Goal: Task Accomplishment & Management: Manage account settings

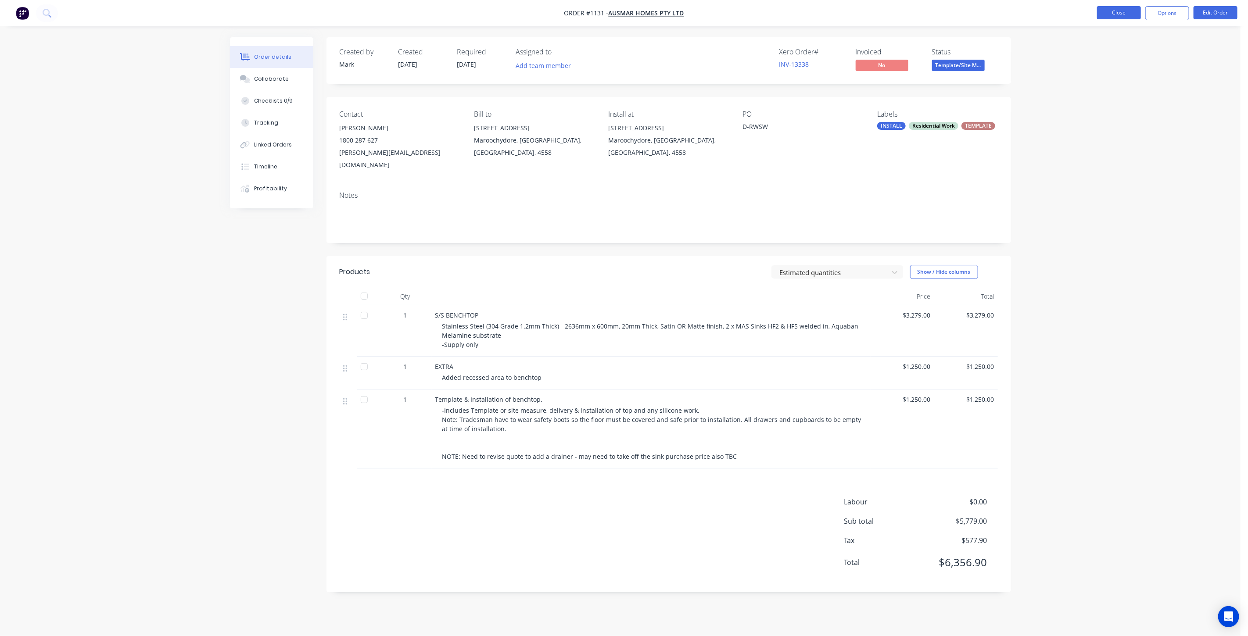
click at [1118, 11] on button "Close" at bounding box center [1119, 12] width 44 height 13
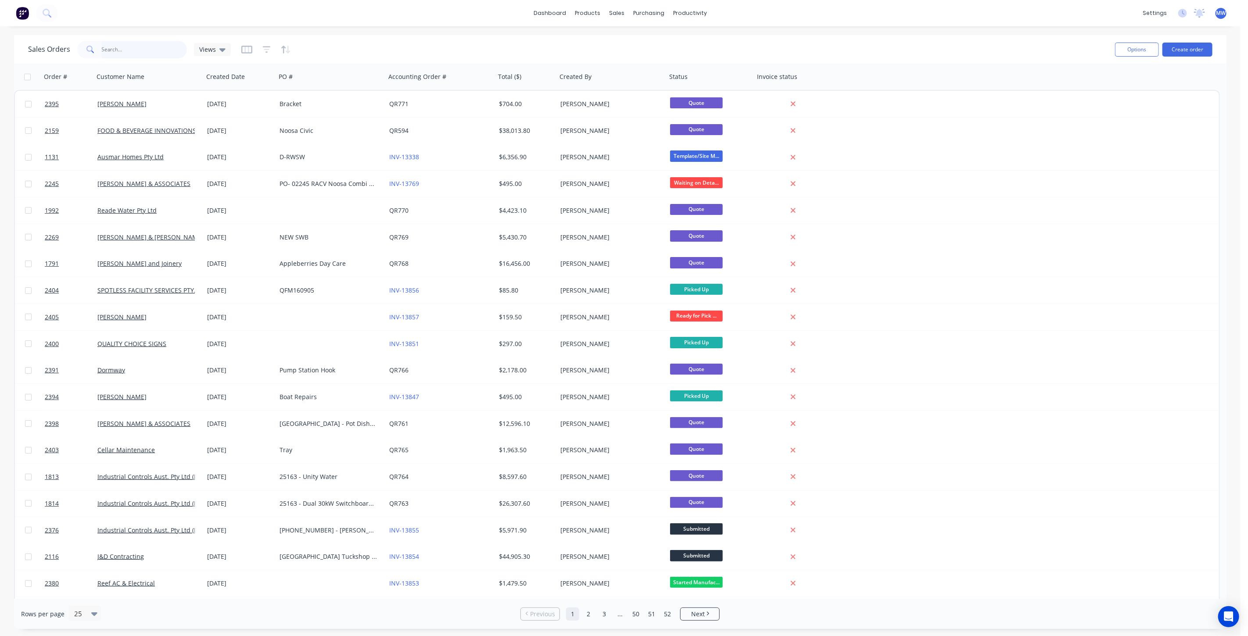
click at [125, 50] on input "text" at bounding box center [145, 50] width 86 height 18
type input "99 des"
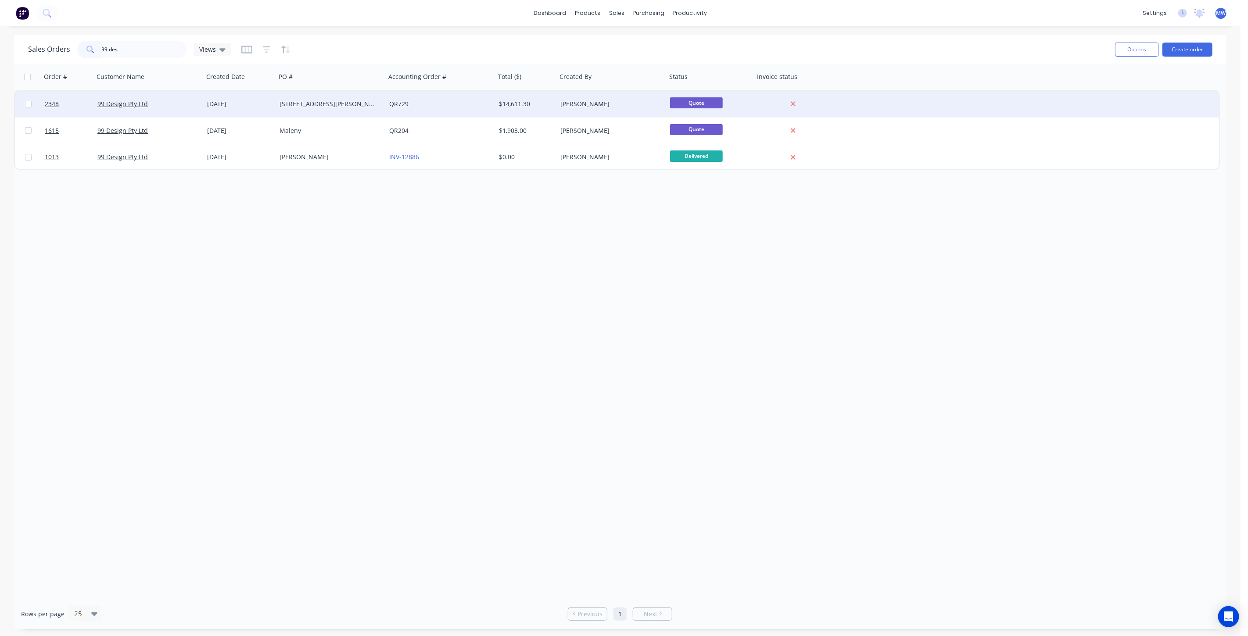
click at [193, 101] on div "99 Design Pty Ltd" at bounding box center [145, 104] width 97 height 9
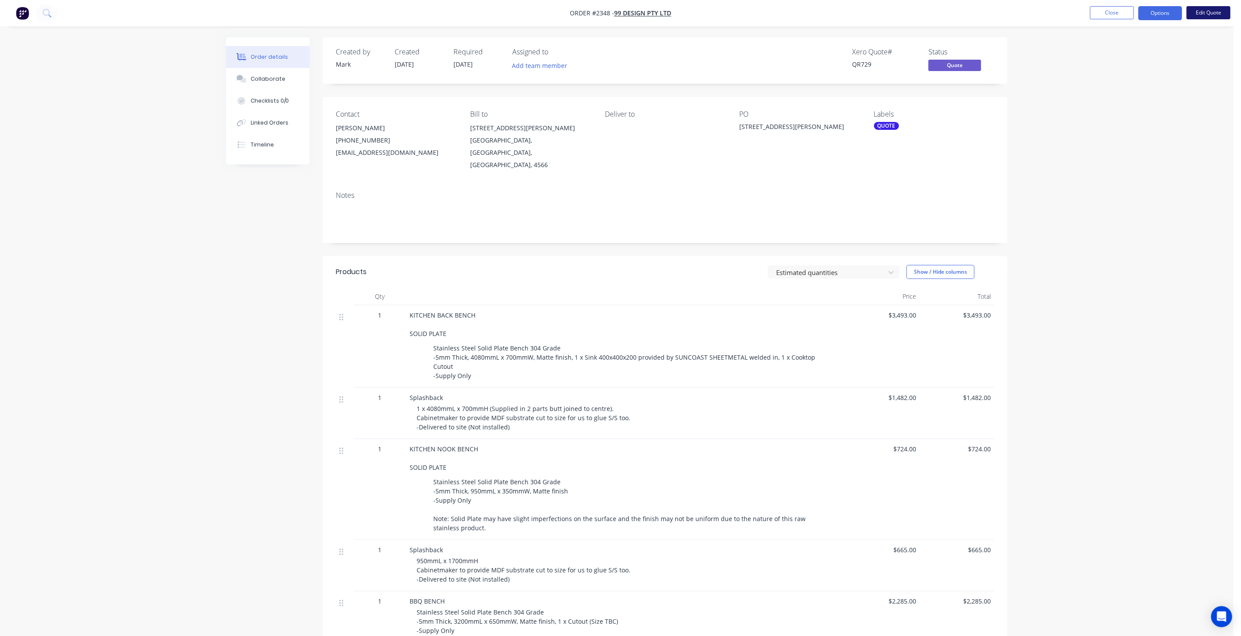
click at [1208, 17] on button "Edit Quote" at bounding box center [1208, 12] width 44 height 13
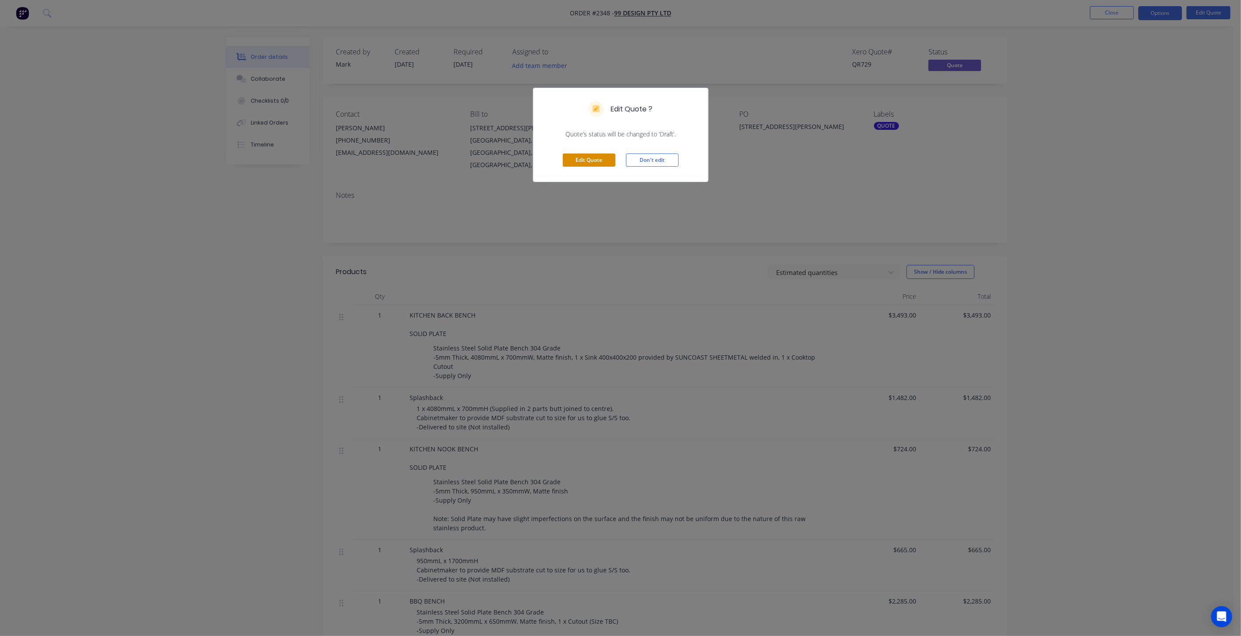
click at [574, 161] on button "Edit Quote" at bounding box center [589, 160] width 53 height 13
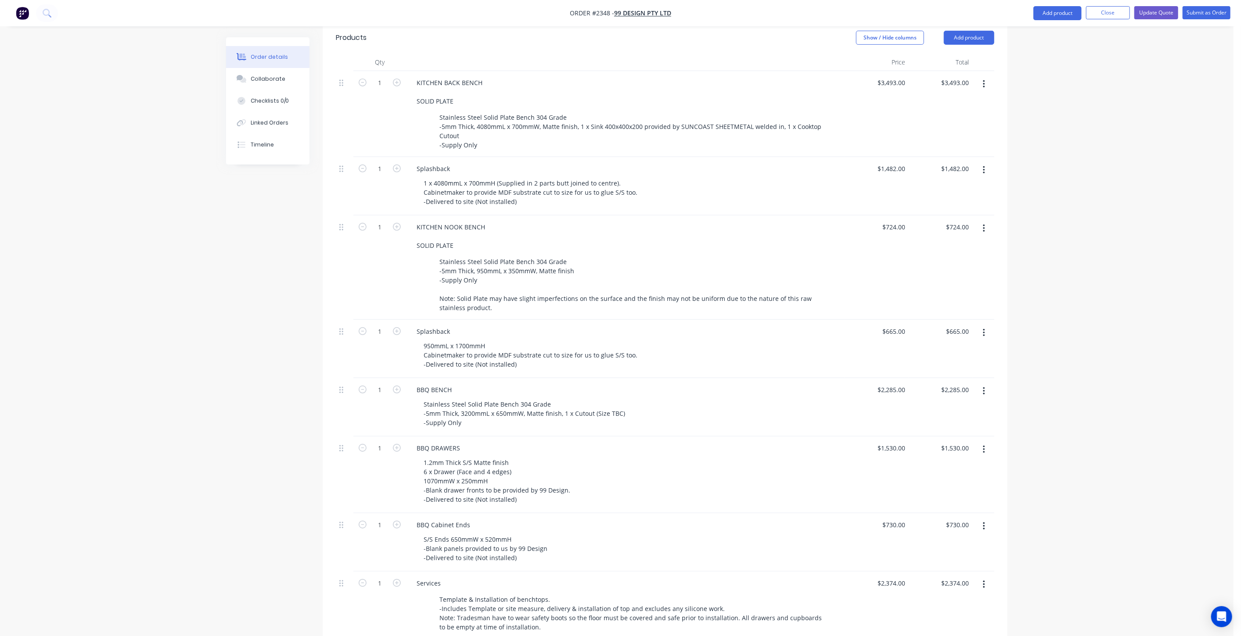
scroll to position [341, 0]
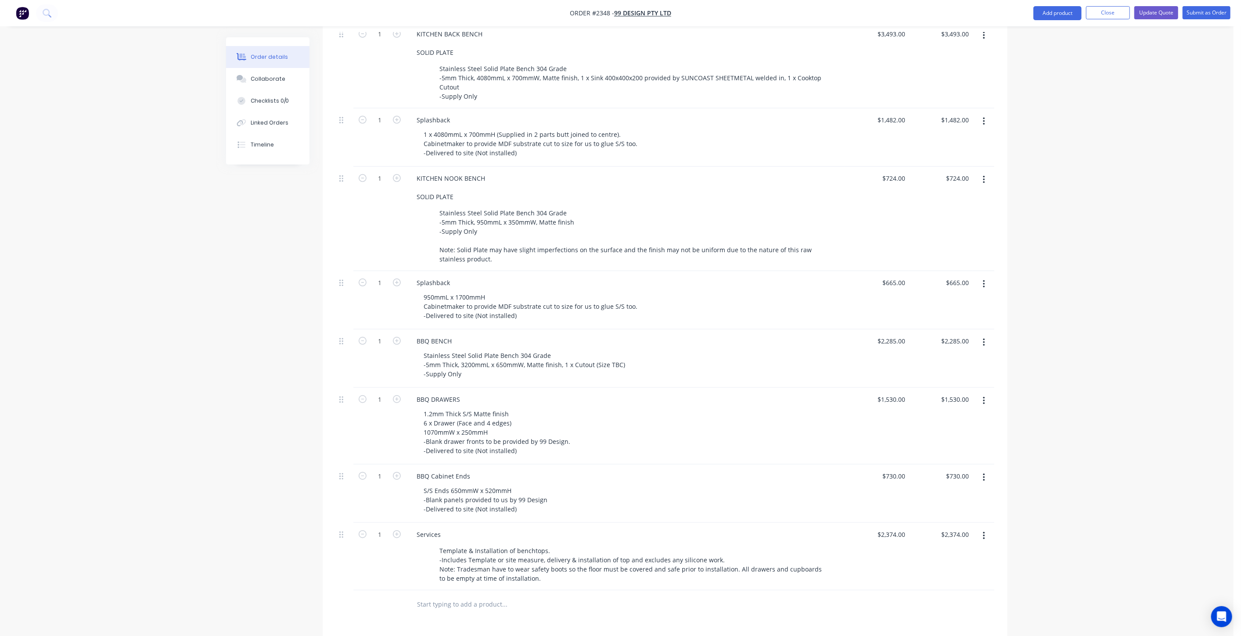
click at [467, 596] on input "text" at bounding box center [505, 605] width 176 height 18
type input "S/S SHELVES - NOOK"
click at [509, 624] on button "Add S/S SHELVES - NOOK to order" at bounding box center [551, 638] width 263 height 28
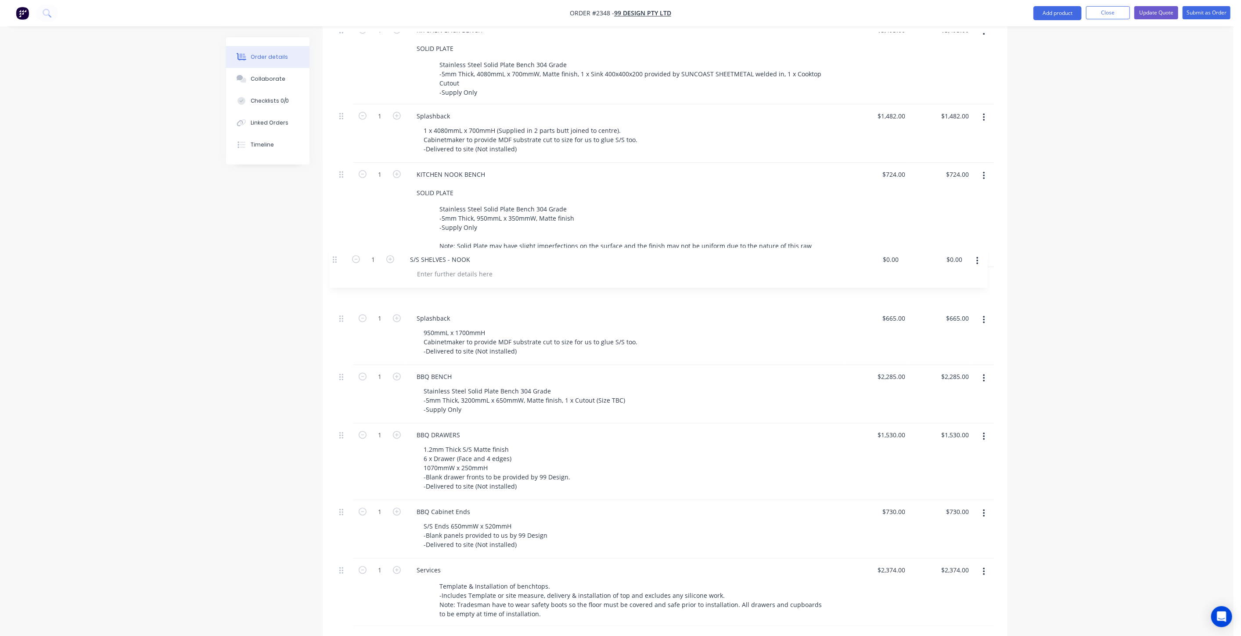
drag, startPoint x: 342, startPoint y: 580, endPoint x: 336, endPoint y: 255, distance: 325.3
click at [336, 255] on div "1 KITCHEN BACK BENCH SOLID PLATE Stainless Steel Solid Plate Bench 304 Grade -5…" at bounding box center [665, 322] width 658 height 608
click at [470, 287] on div at bounding box center [462, 293] width 90 height 13
drag, startPoint x: 521, startPoint y: 332, endPoint x: 416, endPoint y: 327, distance: 105.4
click at [416, 327] on div "Splashback 950mmL x 1700mmH Cabinetmaker to provide MDF substrate cut to size f…" at bounding box center [625, 336] width 439 height 58
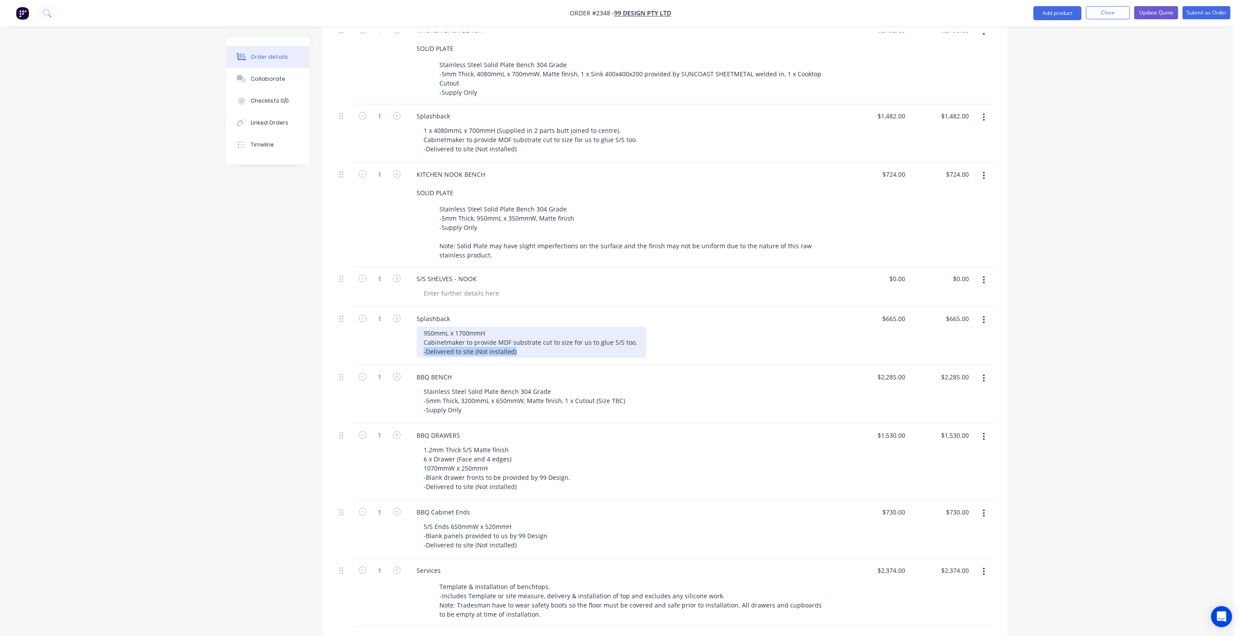
copy div "-Delivered to site (Not installed)"
click at [460, 287] on div at bounding box center [462, 293] width 90 height 13
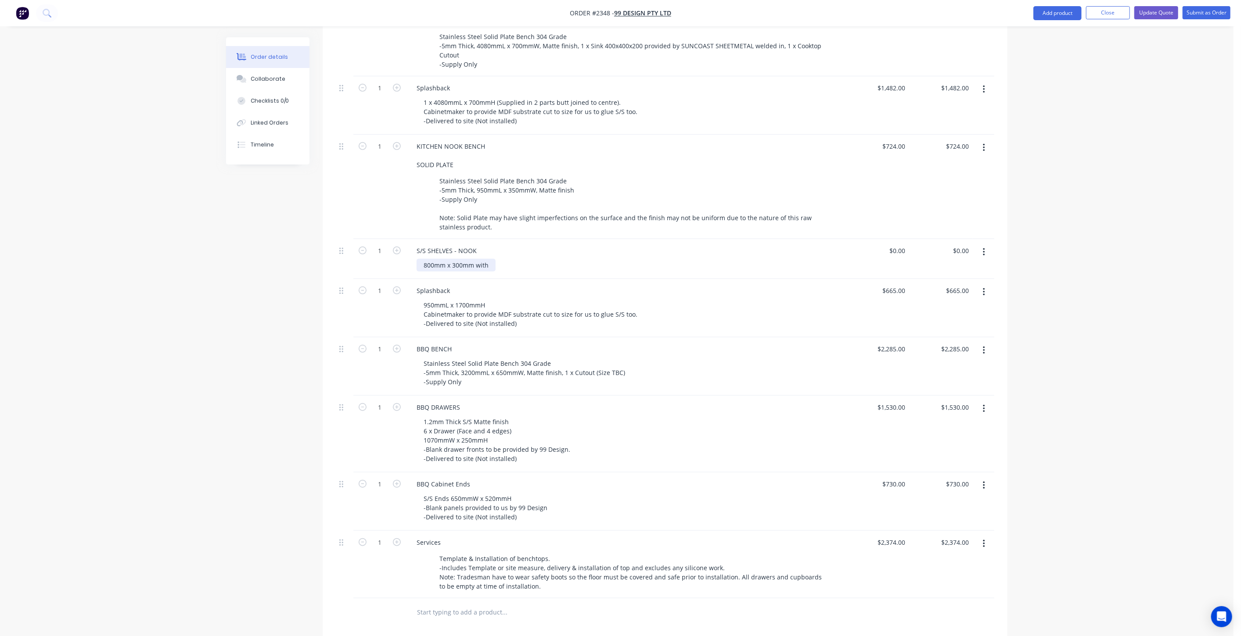
scroll to position [394, 0]
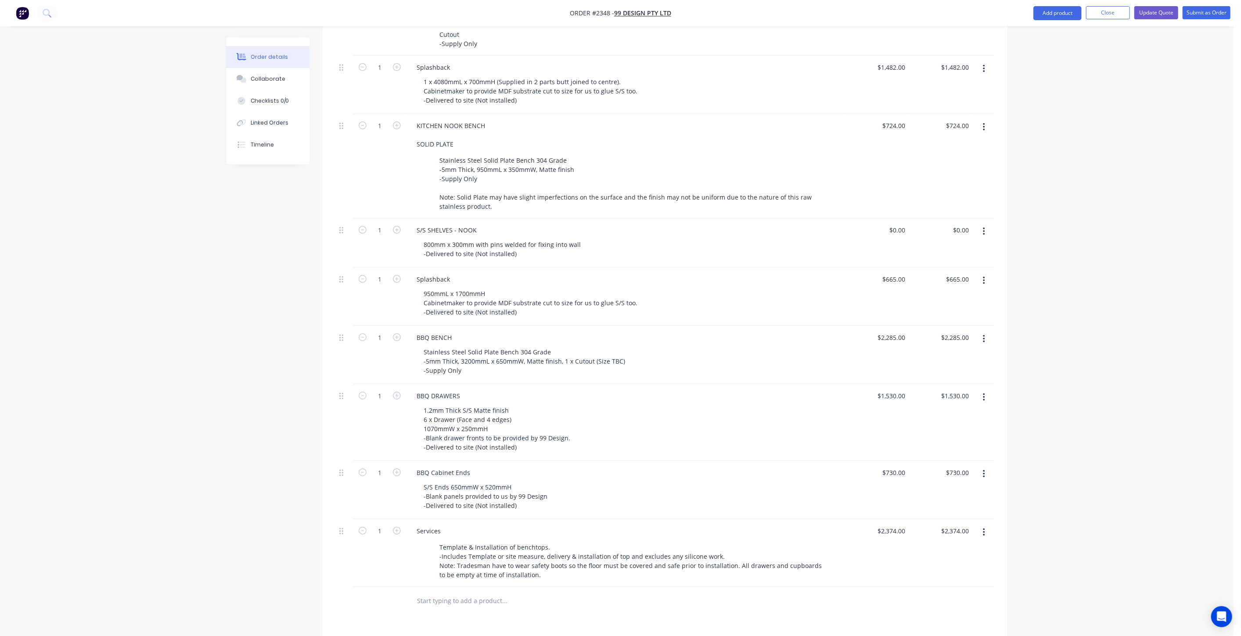
click at [1117, 211] on div "Order details Collaborate Checklists 0/0 Linked Orders Timeline Order details C…" at bounding box center [616, 213] width 1233 height 1214
type input "0.00"
click at [963, 224] on input "0.00" at bounding box center [962, 230] width 20 height 13
type input "0"
type input "$0.00"
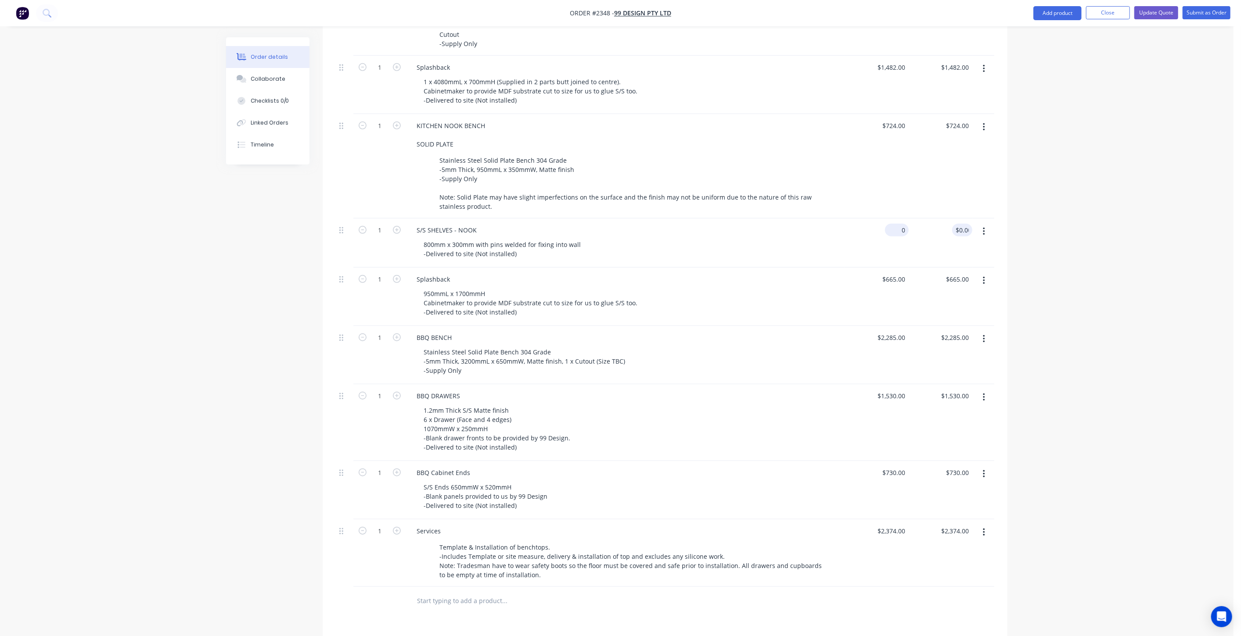
click at [900, 224] on input "0" at bounding box center [898, 230] width 20 height 13
click at [903, 224] on input "0" at bounding box center [898, 230] width 20 height 13
type input "$778.00"
click at [1031, 225] on div "Order details Collaborate Checklists 0/0 Linked Orders Timeline Order details C…" at bounding box center [616, 213] width 1233 height 1214
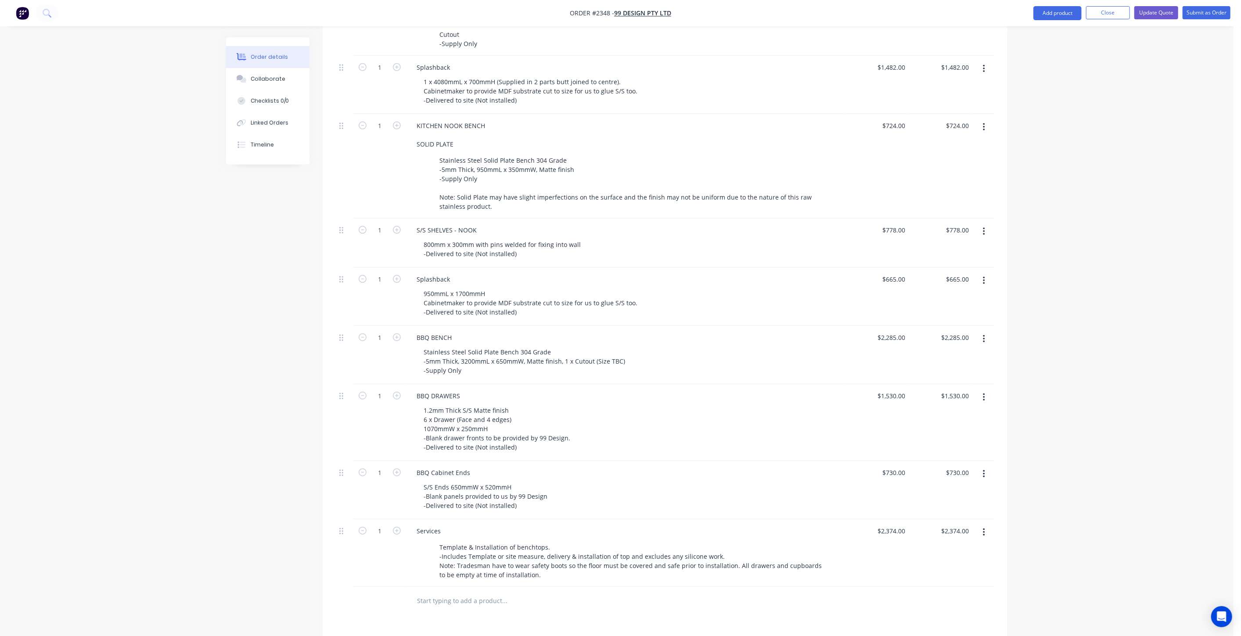
click at [1110, 241] on div "Order details Collaborate Checklists 0/0 Linked Orders Timeline Order details C…" at bounding box center [616, 213] width 1233 height 1214
click at [1049, 241] on div "Order details Collaborate Checklists 0/0 Linked Orders Timeline Order details C…" at bounding box center [616, 213] width 1233 height 1214
click at [422, 238] on div "800mm x 300mm with pins welded for fixing into wall -Delivered to site (Not ins…" at bounding box center [502, 249] width 171 height 22
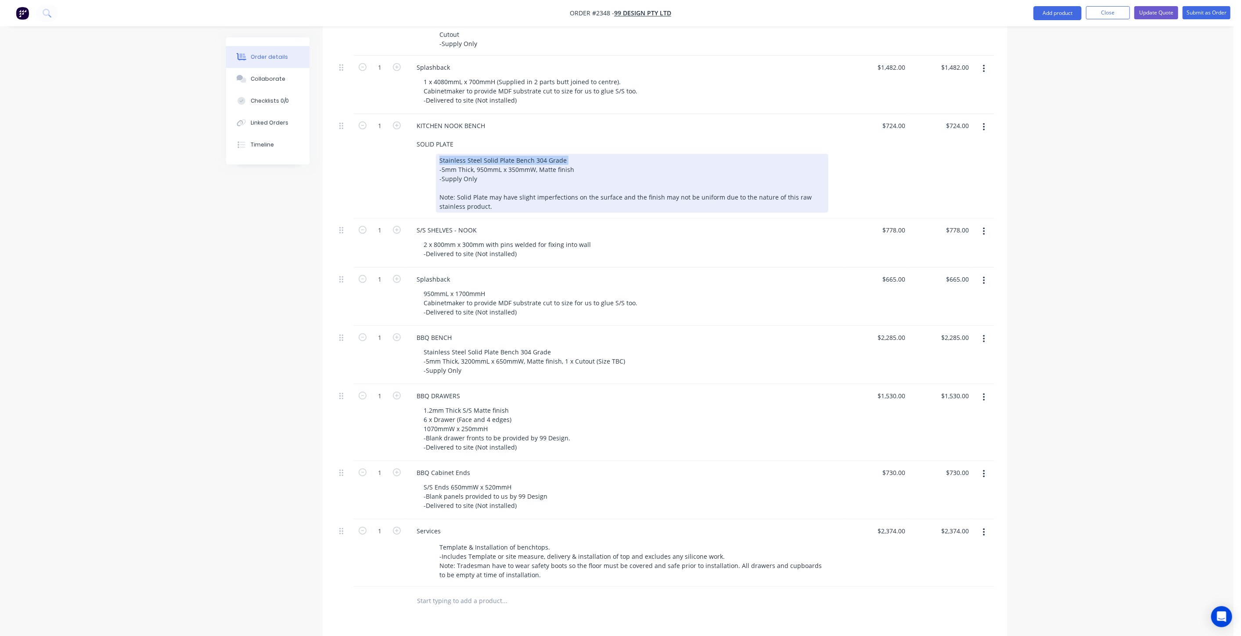
drag, startPoint x: 438, startPoint y: 139, endPoint x: 542, endPoint y: 144, distance: 103.7
click at [564, 154] on div "Stainless Steel Solid Plate Bench 304 Grade -5mm Thick, 950mmL x 350mmW, Matte …" at bounding box center [632, 183] width 392 height 59
copy div "Stainless Steel Solid Plate Bench 304 Grade"
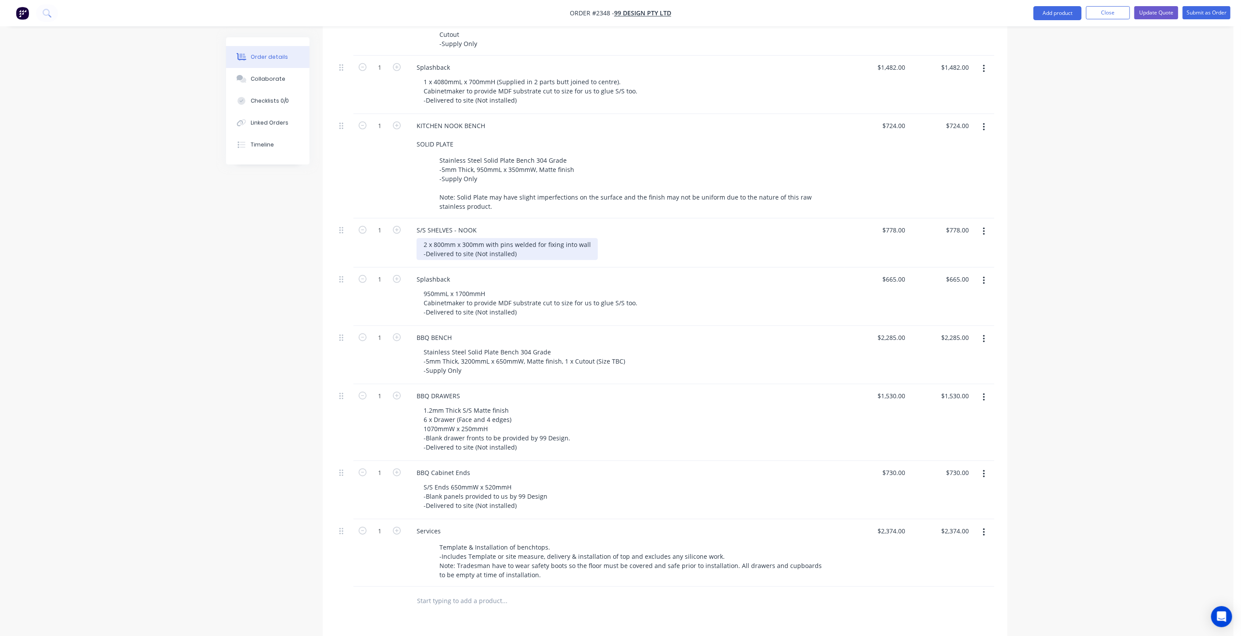
click at [421, 238] on div "2 x 800mm x 300mm with pins welded for fixing into wall -Delivered to site (Not…" at bounding box center [507, 249] width 181 height 22
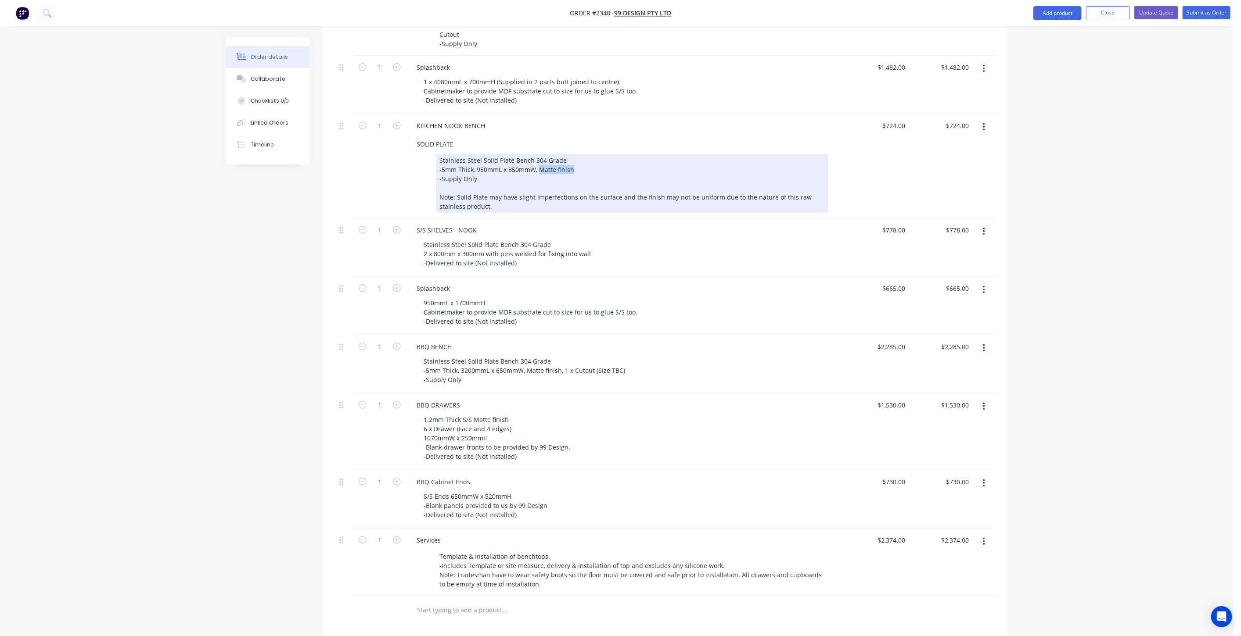
drag, startPoint x: 576, startPoint y: 150, endPoint x: 538, endPoint y: 148, distance: 38.6
click at [538, 154] on div "Stainless Steel Solid Plate Bench 304 Grade -5mm Thick, 950mmL x 350mmW, Matte …" at bounding box center [632, 183] width 392 height 59
copy div "Matte finish"
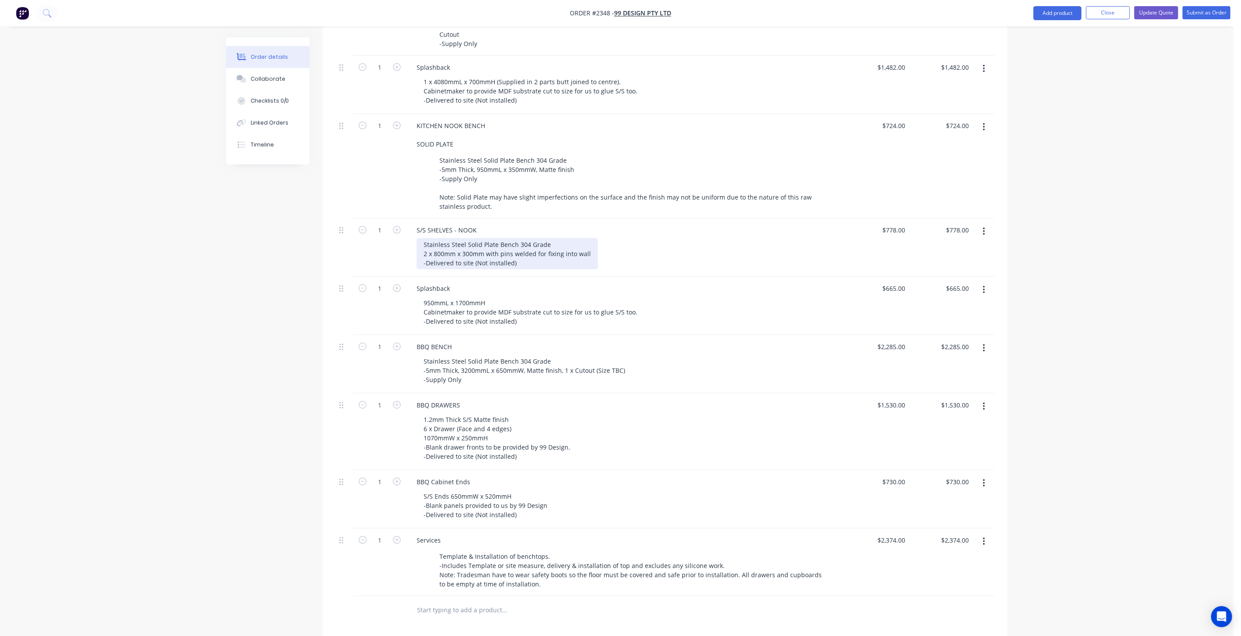
click at [477, 249] on div "Stainless Steel Solid Plate Bench 304 Grade 2 x 800mm x 300mm with pins welded …" at bounding box center [507, 253] width 181 height 31
click at [546, 238] on div "Stainless Steel Solid Plate Bench 304 Grade 2 x 800mm x 300mm with pins welded …" at bounding box center [507, 253] width 181 height 31
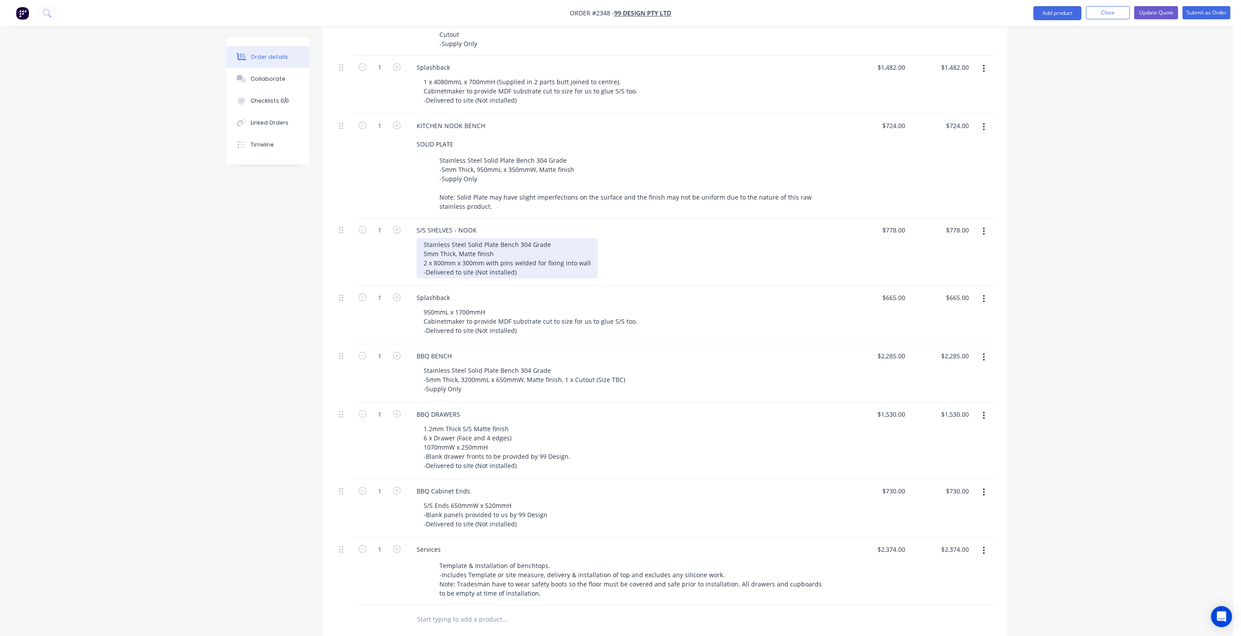
click at [423, 238] on div "Stainless Steel Solid Plate Bench 304 Grade 5mm Thick, Matte finish 2 x 800mm x…" at bounding box center [507, 258] width 181 height 40
click at [314, 303] on div "Created by [PERSON_NAME] Created [DATE] Required [DATE] Assigned to Add team me…" at bounding box center [616, 241] width 781 height 1195
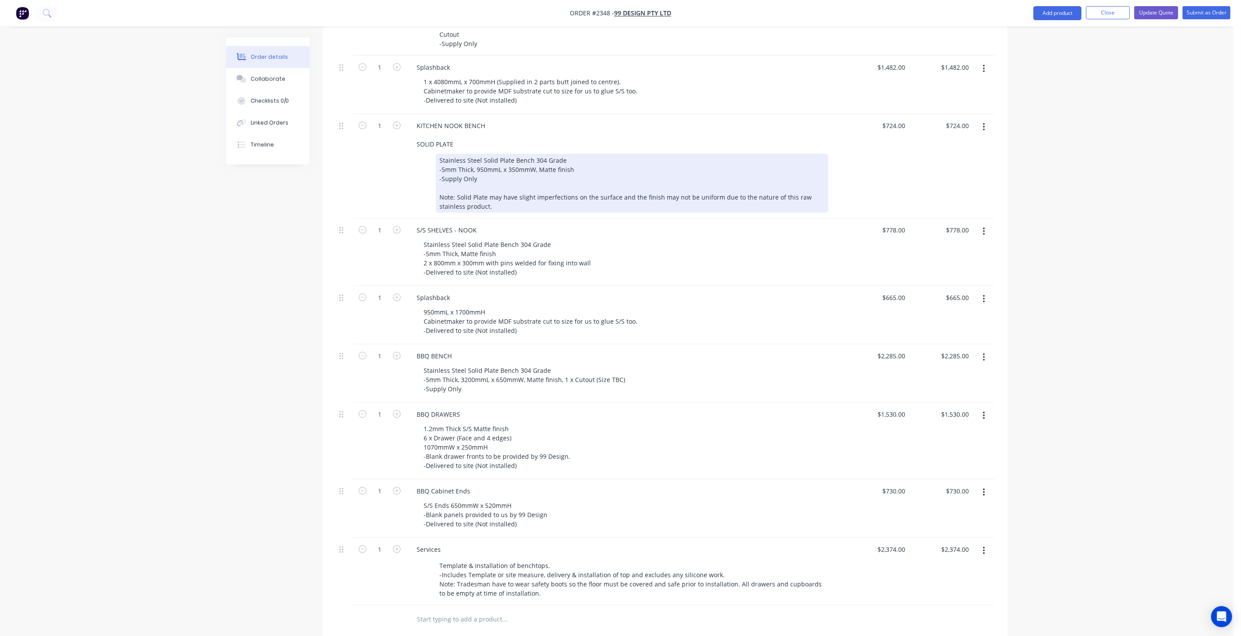
click at [531, 161] on div "Stainless Steel Solid Plate Bench 304 Grade -5mm Thick, 950mmL x 350mmW, Matte …" at bounding box center [632, 183] width 392 height 59
click at [481, 166] on div "Stainless Steel Solid Plate Bench 304 Grade -5mm Thick, 950mmL x 350mmW, Matte …" at bounding box center [632, 183] width 392 height 59
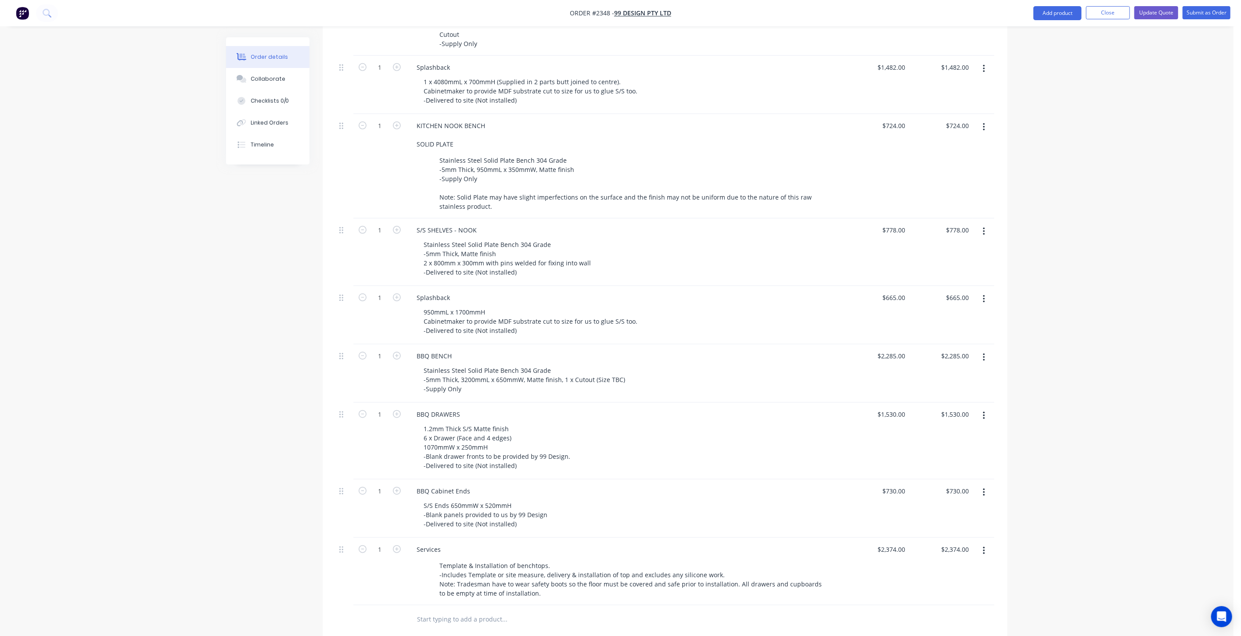
click at [1027, 164] on div "Order details Collaborate Checklists 0/0 Linked Orders Timeline Order details C…" at bounding box center [616, 222] width 1233 height 1232
click at [461, 125] on div "KITCHEN NOOK BENCH SOLID PLATE" at bounding box center [450, 134] width 83 height 31
drag, startPoint x: 461, startPoint y: 125, endPoint x: 397, endPoint y: 127, distance: 63.7
click at [397, 127] on div "1 KITCHEN NOOK BENCH SOLID PLATE Stainless Steel Solid Plate Bench 304 Grade -5…" at bounding box center [665, 166] width 658 height 104
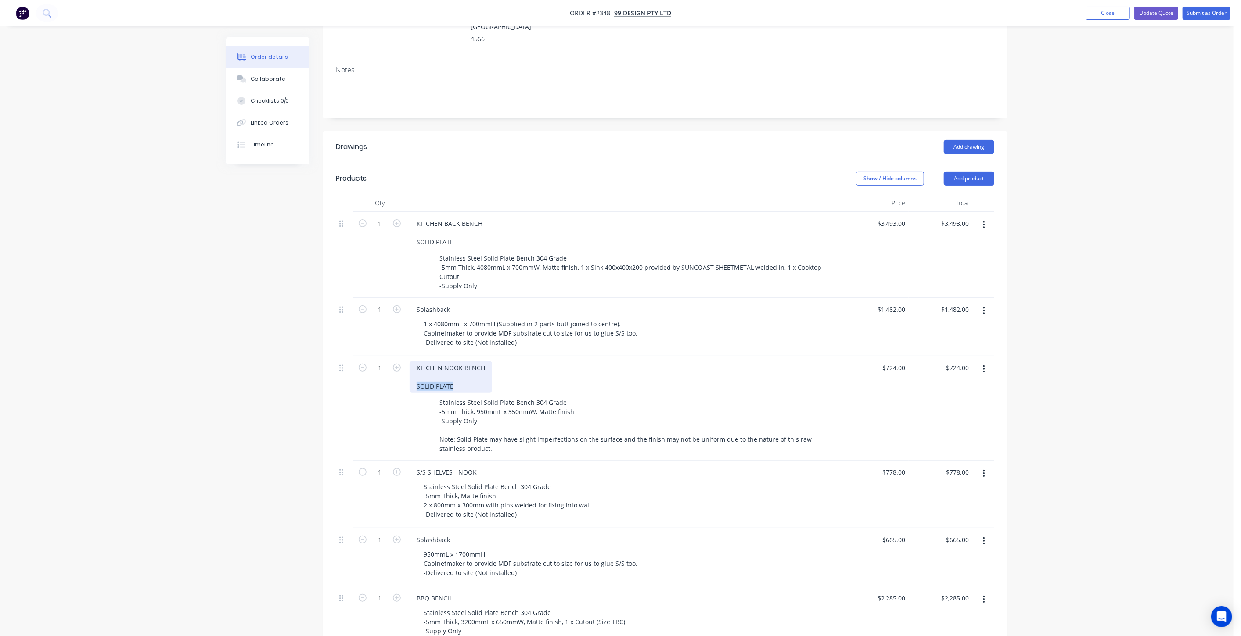
scroll to position [150, 0]
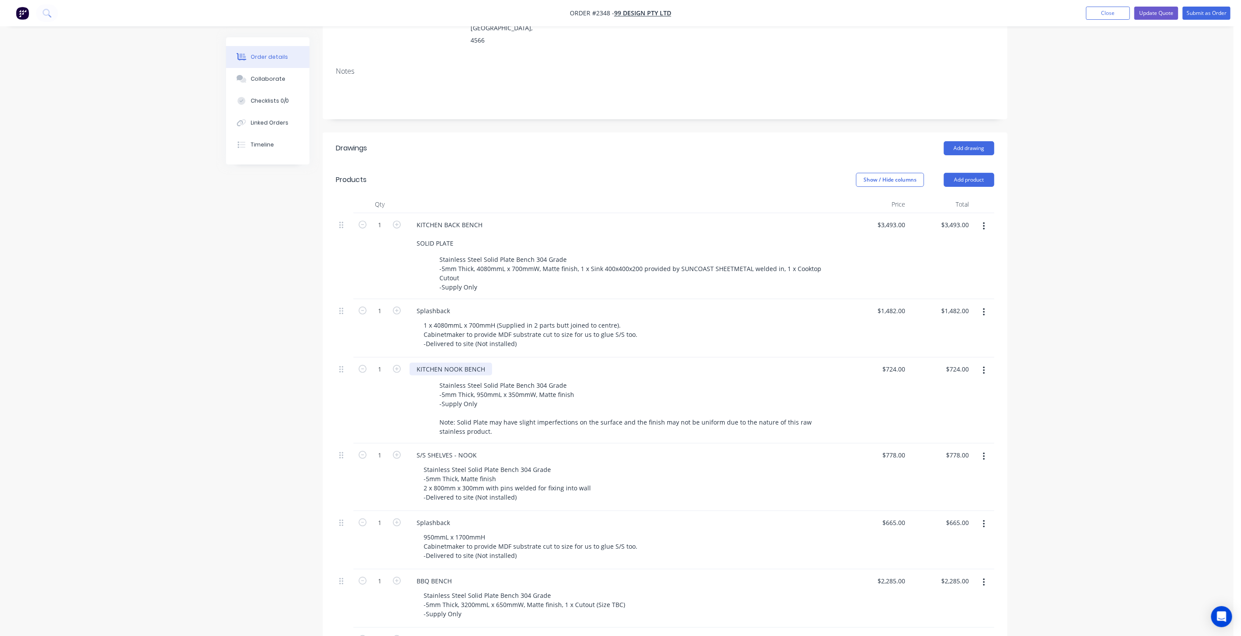
click at [464, 363] on div "KITCHEN NOOK BENCH" at bounding box center [450, 369] width 83 height 13
click at [448, 363] on div "KITCHEN NOOK BENCH" at bounding box center [450, 369] width 83 height 13
click at [485, 363] on div "KITCHEN NOOK BENCH" at bounding box center [450, 369] width 83 height 13
click at [277, 366] on div "Created by [PERSON_NAME] Created [DATE] Required [DATE] Assigned to Add team me…" at bounding box center [616, 475] width 781 height 1177
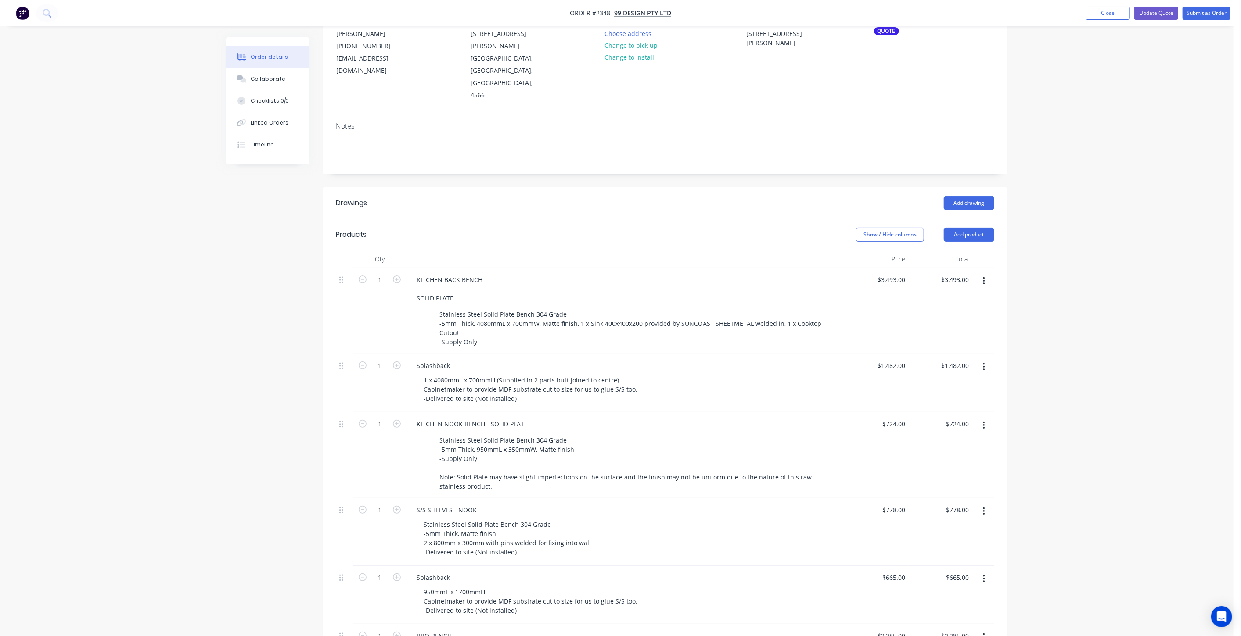
scroll to position [53, 0]
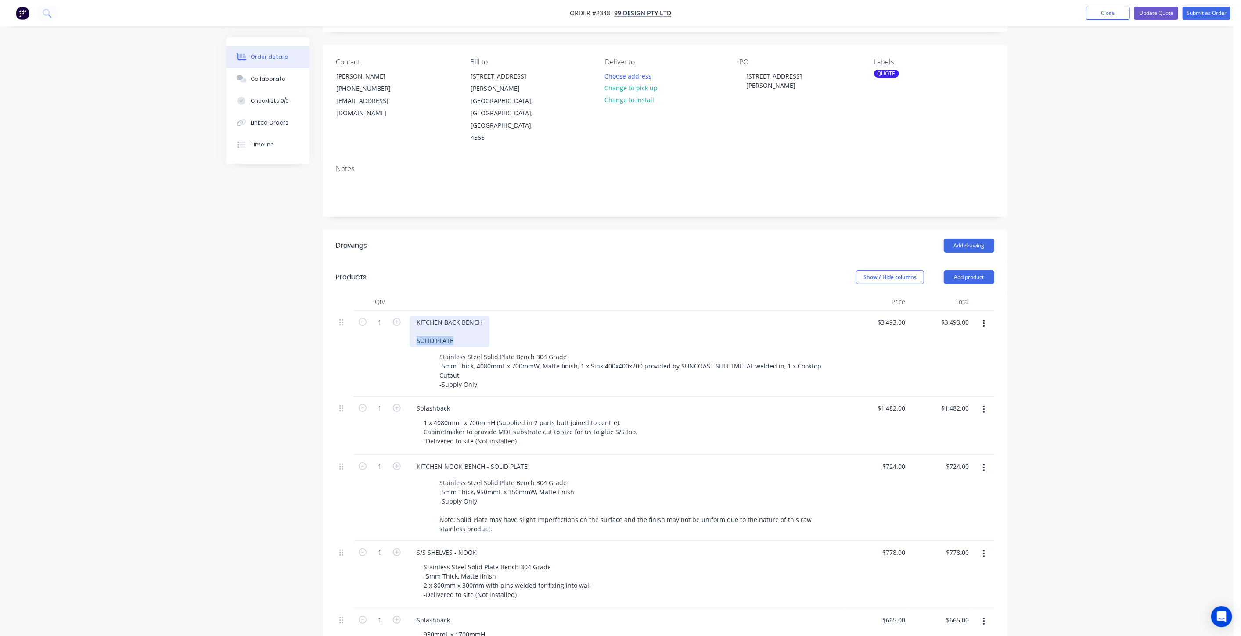
drag, startPoint x: 461, startPoint y: 303, endPoint x: 386, endPoint y: 303, distance: 74.6
click at [386, 311] on div "1 KITCHEN BACK BENCH SOLID PLATE Stainless Steel Solid Plate Bench 304 Grade -5…" at bounding box center [665, 354] width 658 height 86
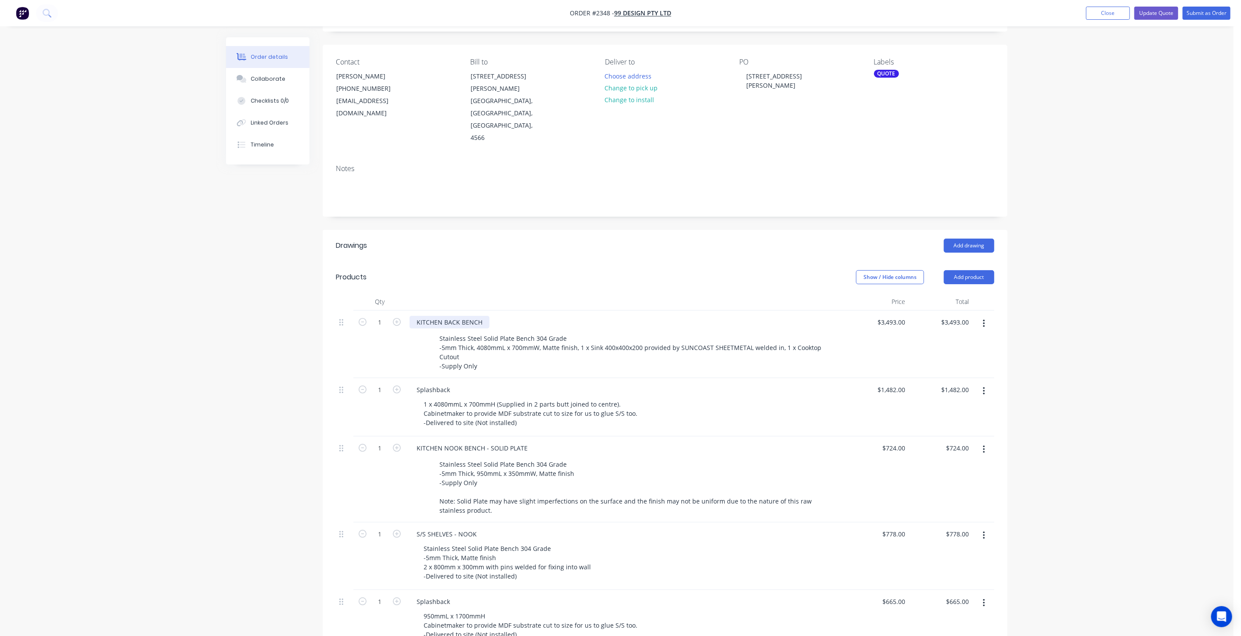
click at [481, 316] on div "KITCHEN BACK BENCH" at bounding box center [449, 322] width 80 height 13
click at [389, 325] on div "1" at bounding box center [379, 345] width 53 height 68
click at [204, 400] on div "Order details Collaborate Checklists 0/0 Linked Orders Timeline Order details C…" at bounding box center [616, 545] width 1233 height 1196
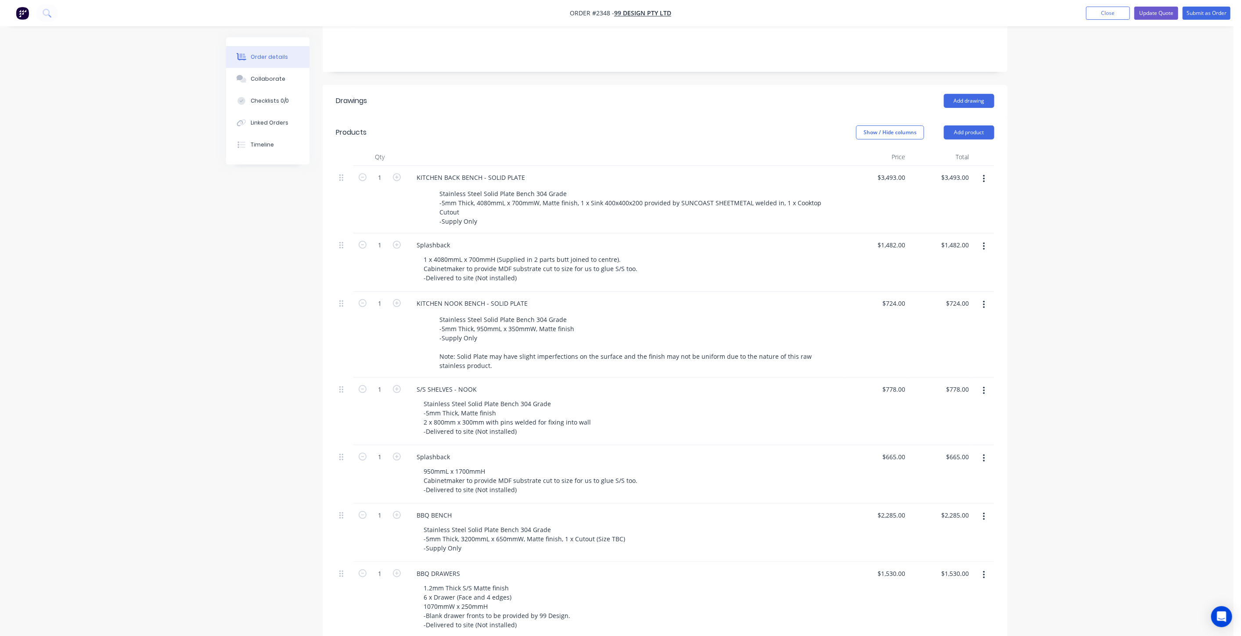
scroll to position [199, 0]
drag, startPoint x: 1081, startPoint y: 249, endPoint x: 1083, endPoint y: 254, distance: 5.6
click at [1083, 249] on div "Order details Collaborate Checklists 0/0 Linked Orders Timeline Order details C…" at bounding box center [616, 399] width 1233 height 1196
click at [1085, 264] on div "Order details Collaborate Checklists 0/0 Linked Orders Timeline Order details C…" at bounding box center [616, 399] width 1233 height 1196
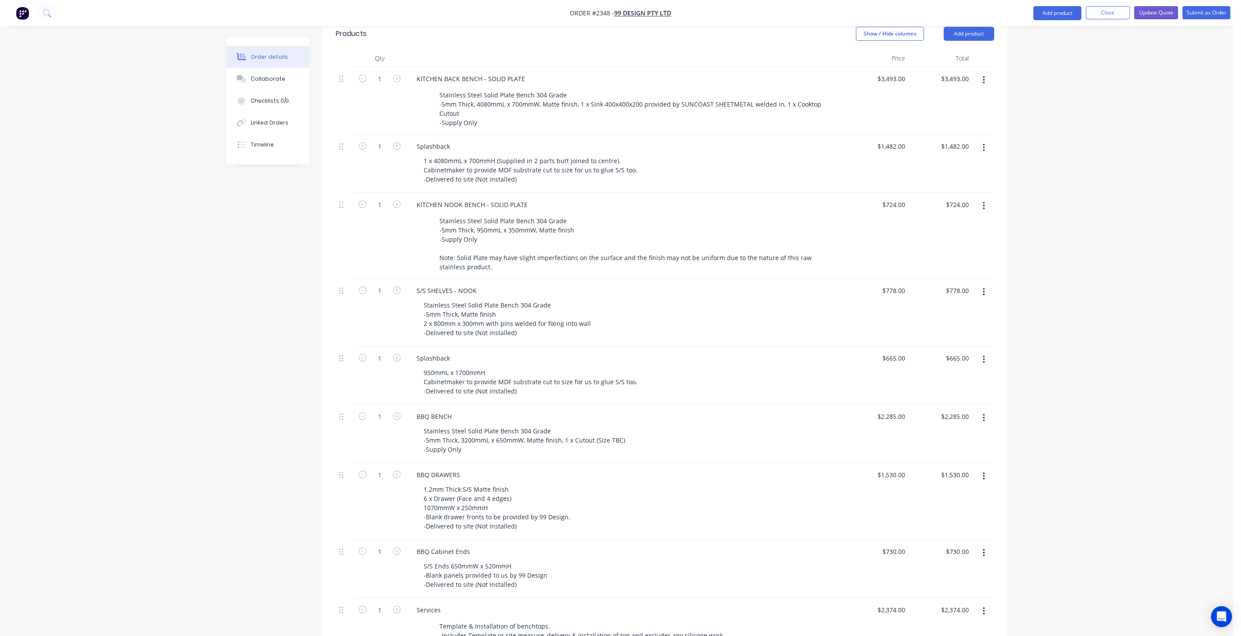
scroll to position [345, 0]
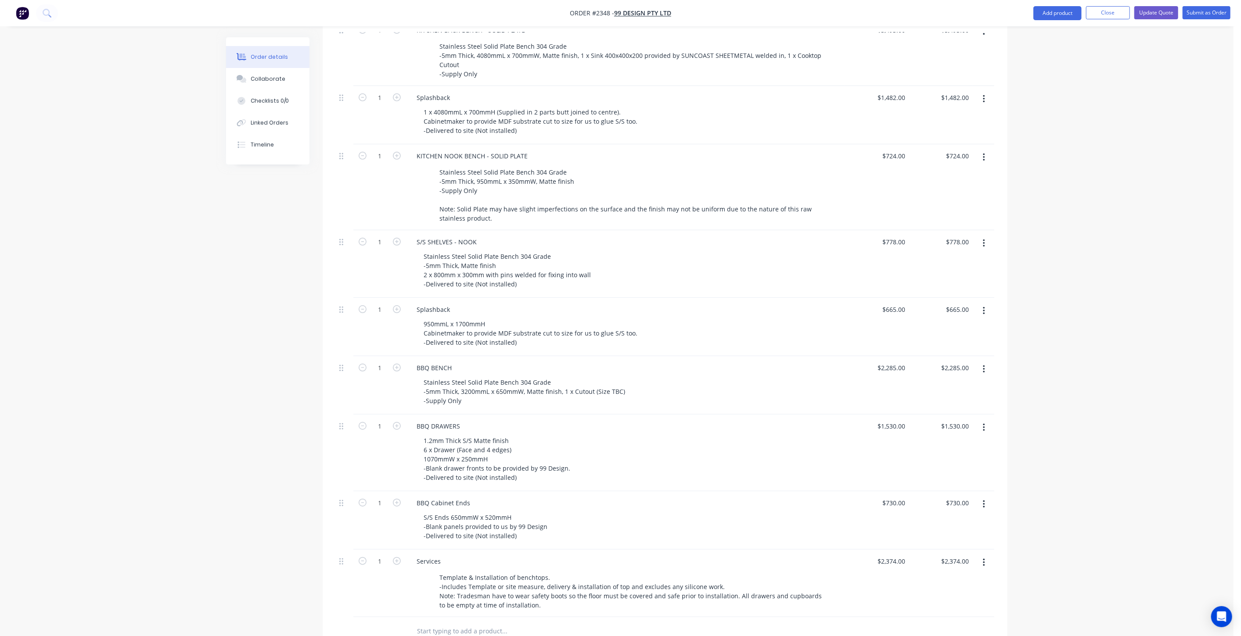
click at [1085, 266] on div "Order details Collaborate Checklists 0/0 Linked Orders Timeline Order details C…" at bounding box center [616, 253] width 1233 height 1196
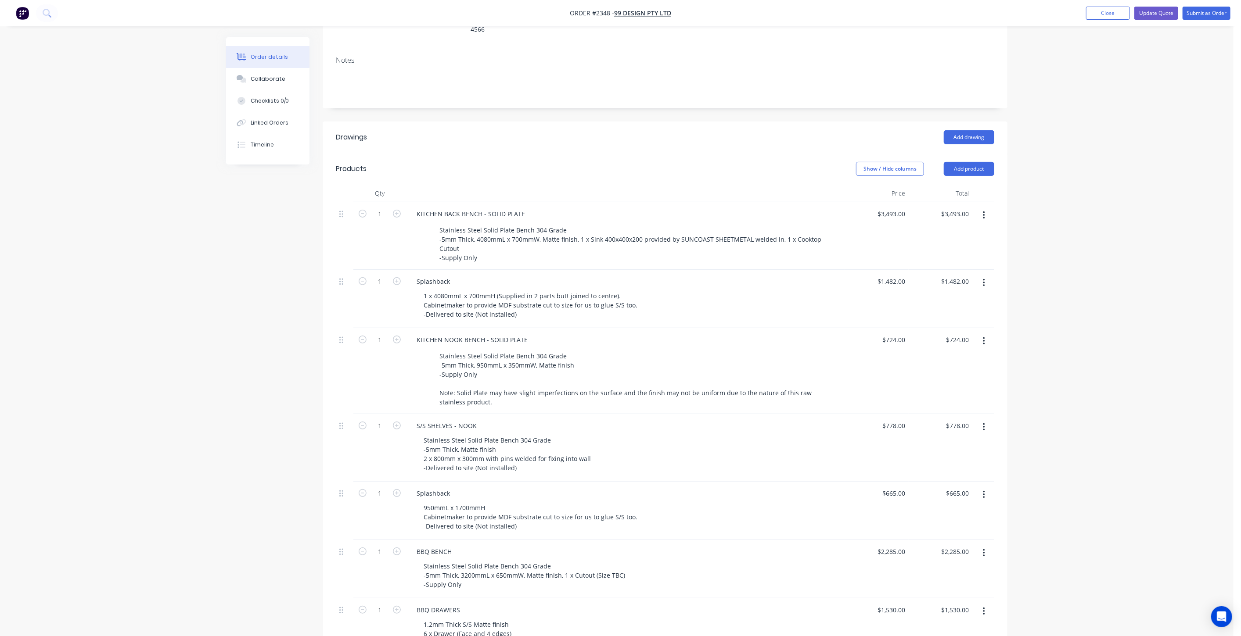
scroll to position [248, 0]
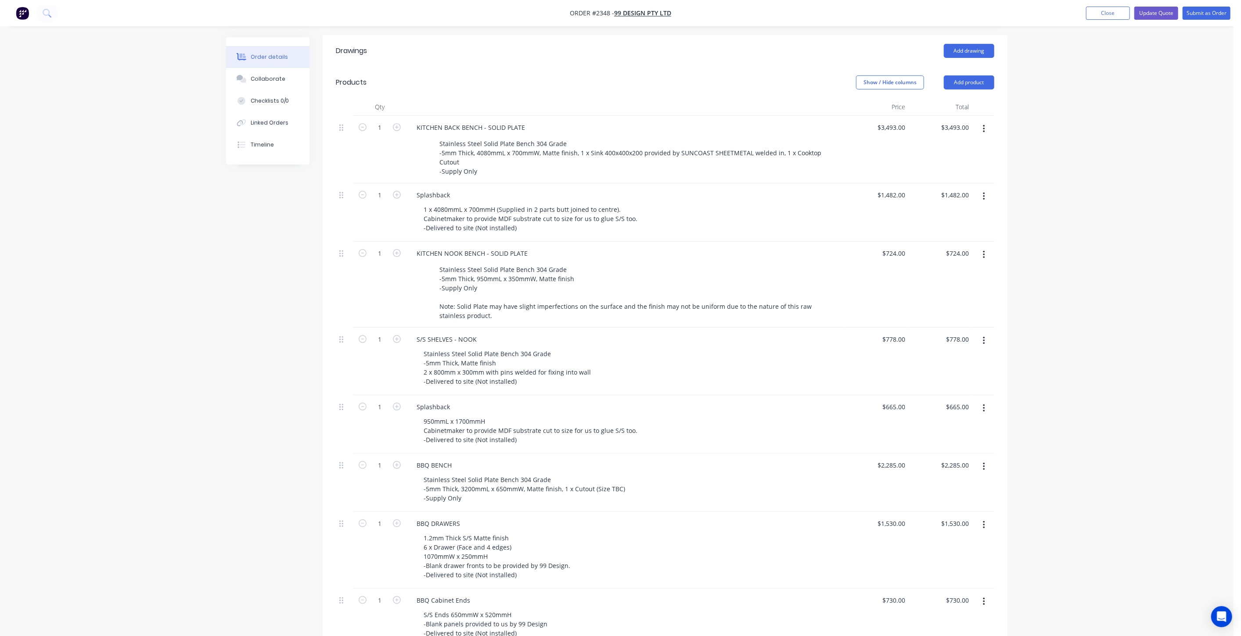
click at [230, 293] on div "Created by [PERSON_NAME] Created [DATE] Required [DATE] Assigned to Add team me…" at bounding box center [616, 369] width 781 height 1158
click at [1156, 245] on div "Order details Collaborate Checklists 0/0 Linked Orders Timeline Order details C…" at bounding box center [616, 350] width 1233 height 1196
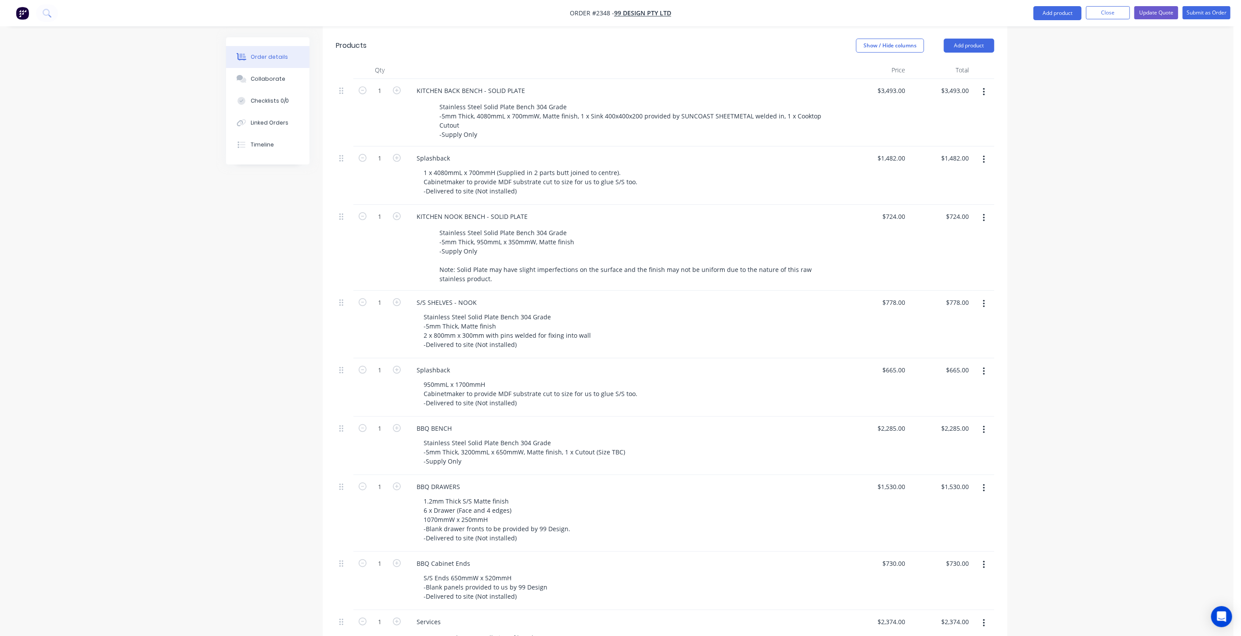
scroll to position [345, 0]
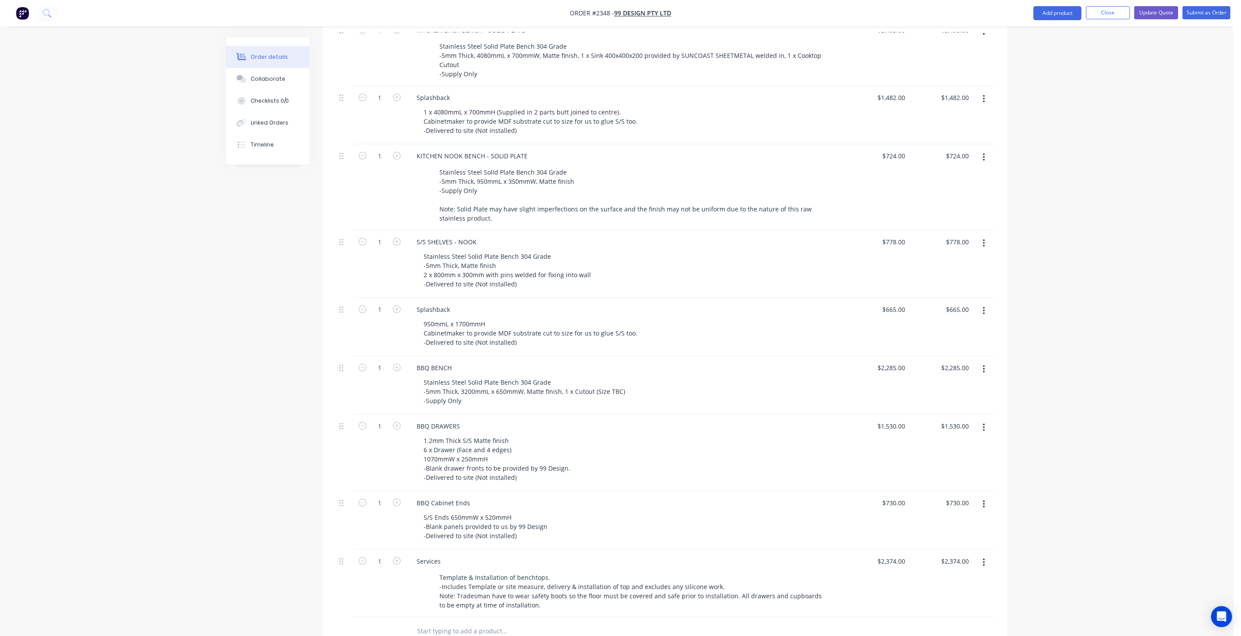
click at [1107, 120] on div "Order details Collaborate Checklists 0/0 Linked Orders Timeline Order details C…" at bounding box center [616, 253] width 1233 height 1196
click at [1167, 8] on button "Update Quote" at bounding box center [1156, 12] width 44 height 13
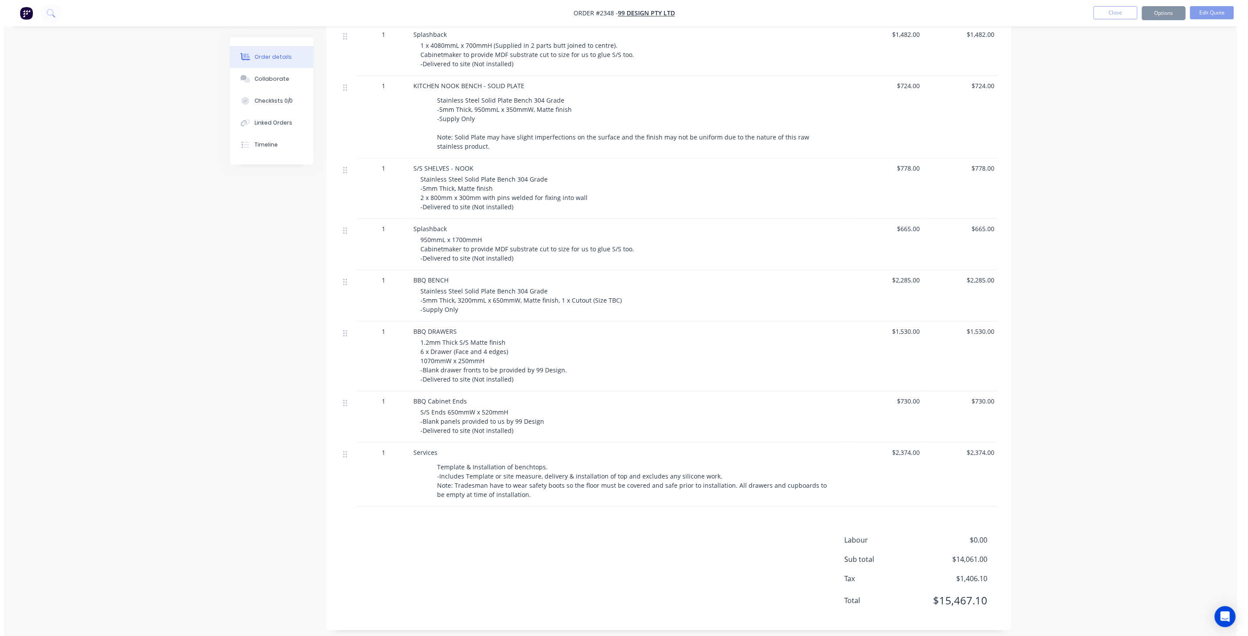
scroll to position [0, 0]
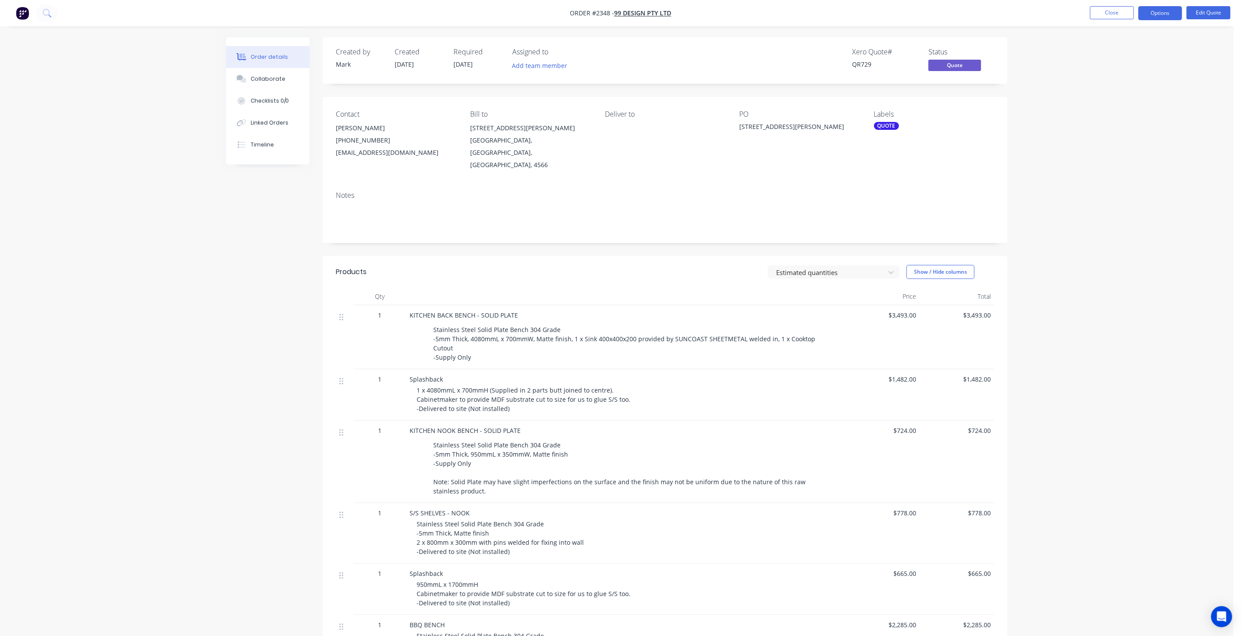
click at [1100, 113] on div "Order details Collaborate Checklists 0/0 Linked Orders Timeline Order details C…" at bounding box center [616, 494] width 1233 height 989
click at [268, 79] on div "Collaborate" at bounding box center [268, 79] width 35 height 8
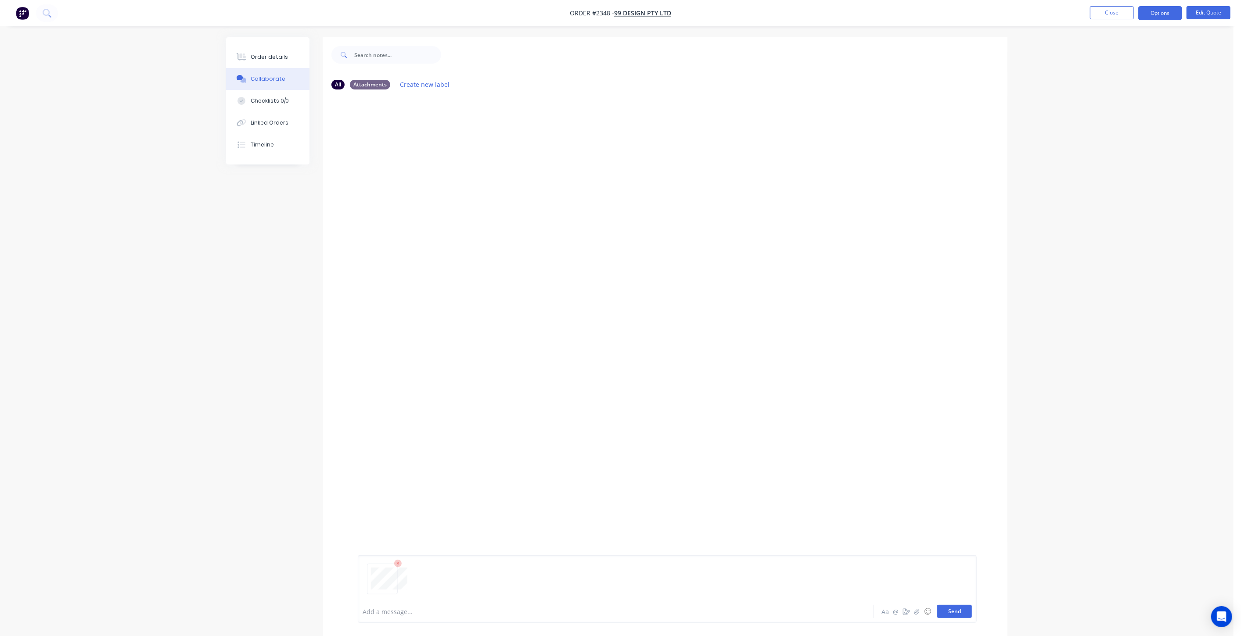
click at [964, 612] on button "Send" at bounding box center [954, 611] width 35 height 13
click at [284, 53] on div "Order details" at bounding box center [269, 57] width 37 height 8
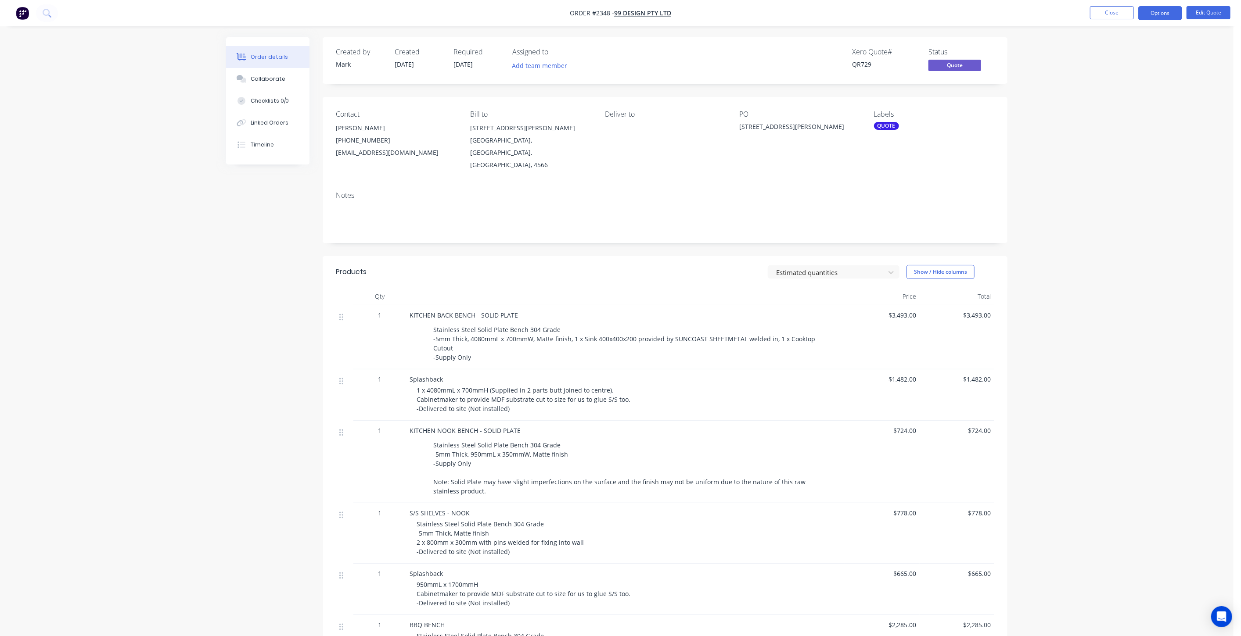
drag, startPoint x: 1179, startPoint y: 142, endPoint x: 1151, endPoint y: 42, distance: 104.1
click at [1173, 135] on div "Order details Collaborate Checklists 0/0 Linked Orders Timeline Order details C…" at bounding box center [616, 494] width 1233 height 989
click at [1120, 11] on button "Close" at bounding box center [1112, 12] width 44 height 13
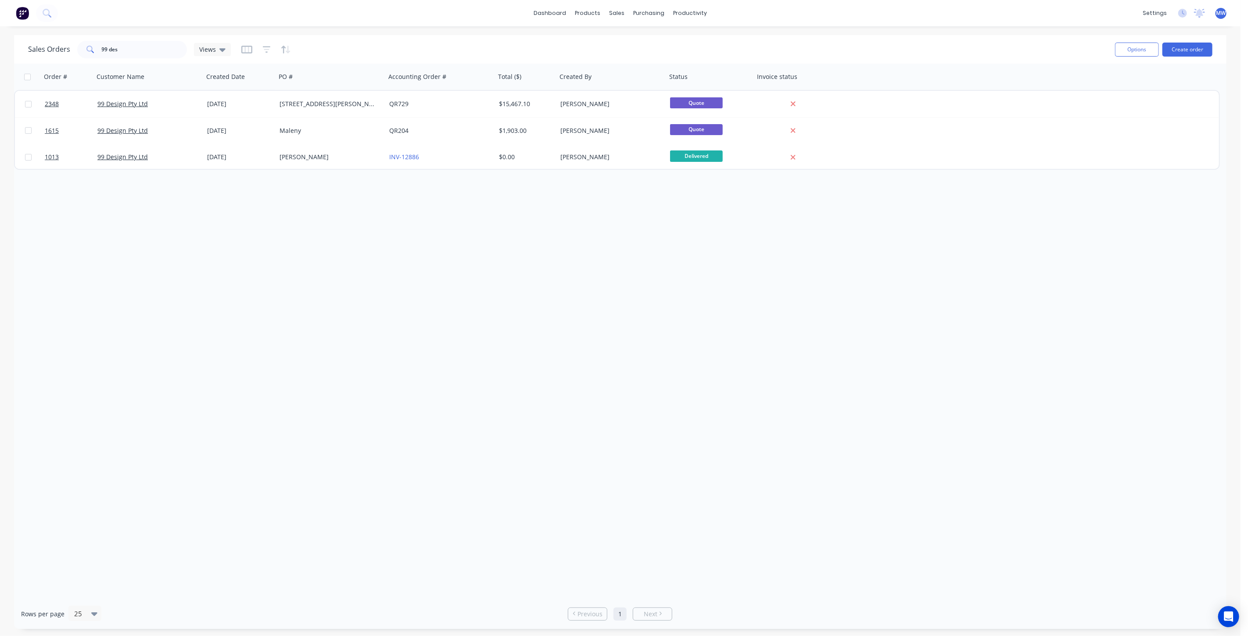
click at [362, 314] on div "Order # Customer Name Created Date PO # Accounting Order # Total ($) Created By…" at bounding box center [620, 331] width 1213 height 535
click at [645, 40] on div "Sales Orders" at bounding box center [650, 42] width 36 height 8
drag, startPoint x: 75, startPoint y: 52, endPoint x: 69, endPoint y: 50, distance: 6.4
click at [70, 51] on div "Sales Orders 99 des Views" at bounding box center [129, 50] width 203 height 18
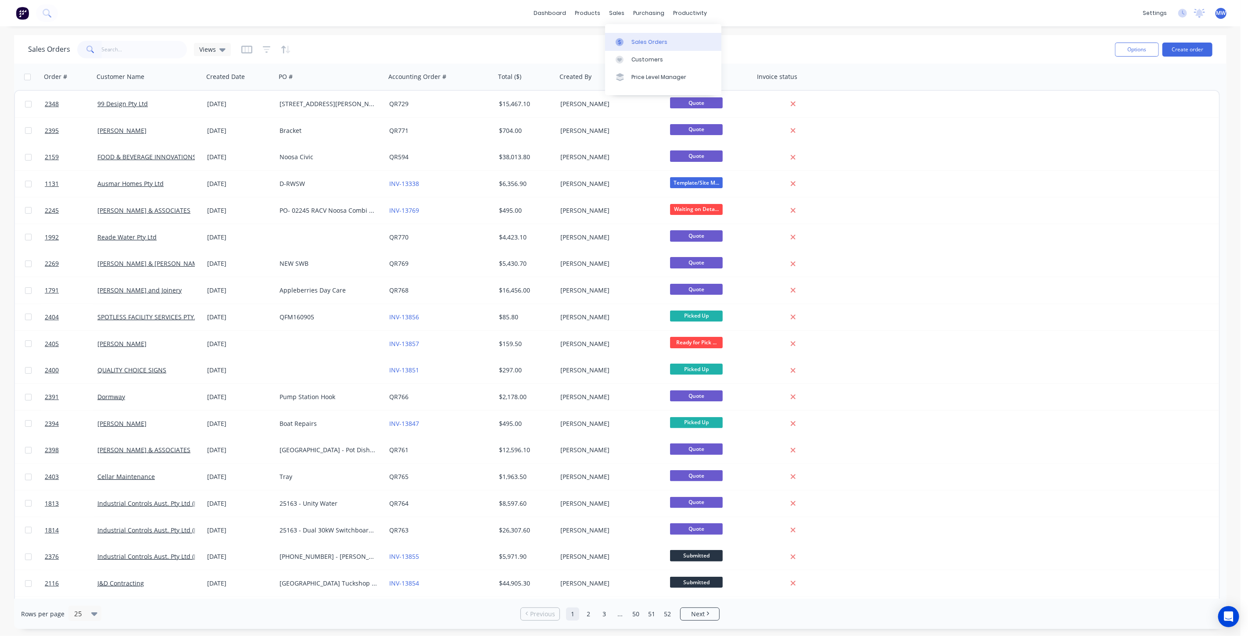
click at [646, 39] on div "Sales Orders" at bounding box center [650, 42] width 36 height 8
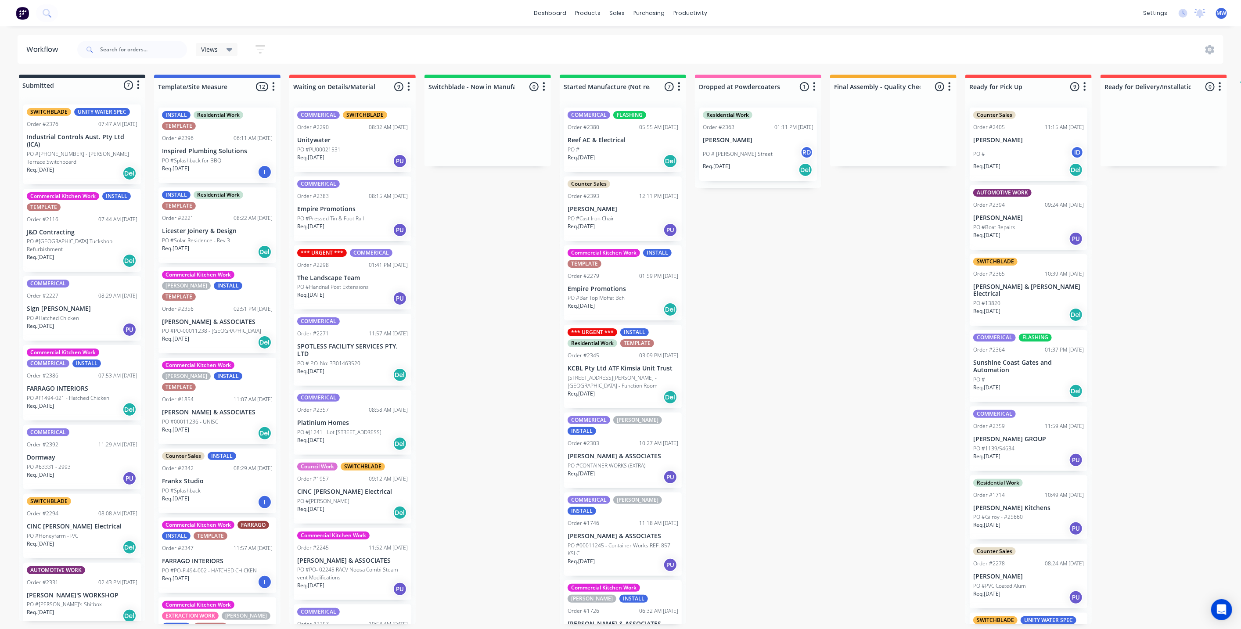
click at [79, 532] on div "PO #Honeyfarm - P/C" at bounding box center [82, 536] width 111 height 8
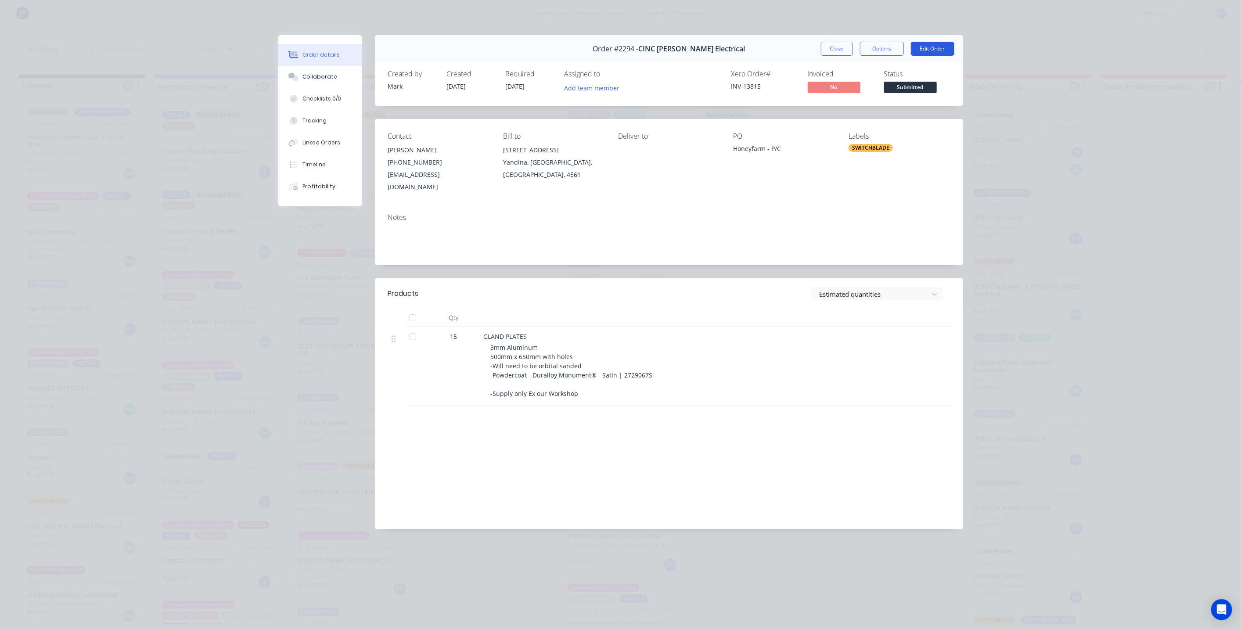
click at [934, 50] on button "Edit Order" at bounding box center [932, 49] width 43 height 14
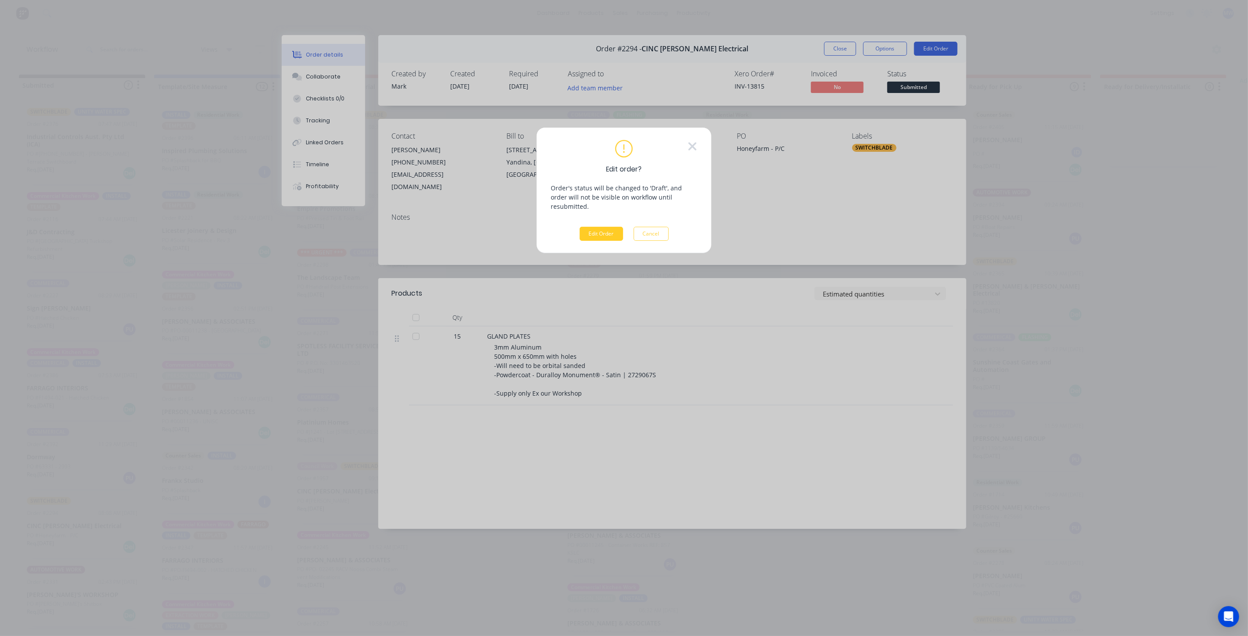
click at [594, 227] on button "Edit Order" at bounding box center [601, 234] width 43 height 14
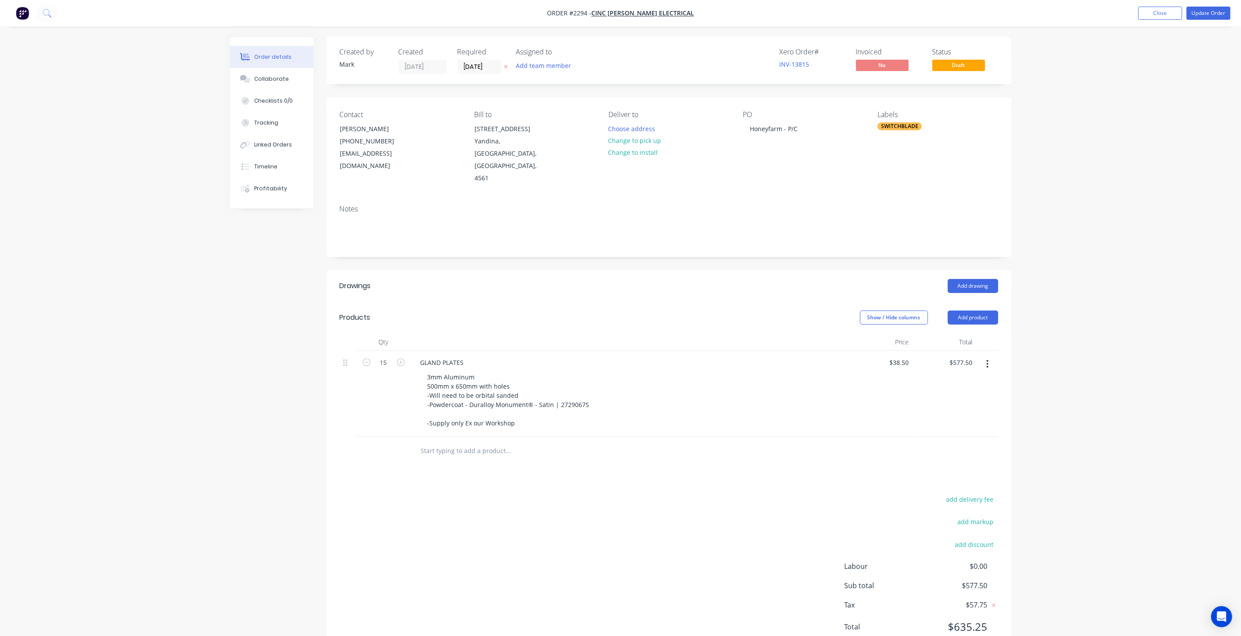
click at [1153, 225] on div "Order details Collaborate Checklists 0/0 Tracking Linked Orders Timeline Profit…" at bounding box center [620, 335] width 1241 height 670
click at [1150, 14] on button "Close" at bounding box center [1160, 13] width 44 height 13
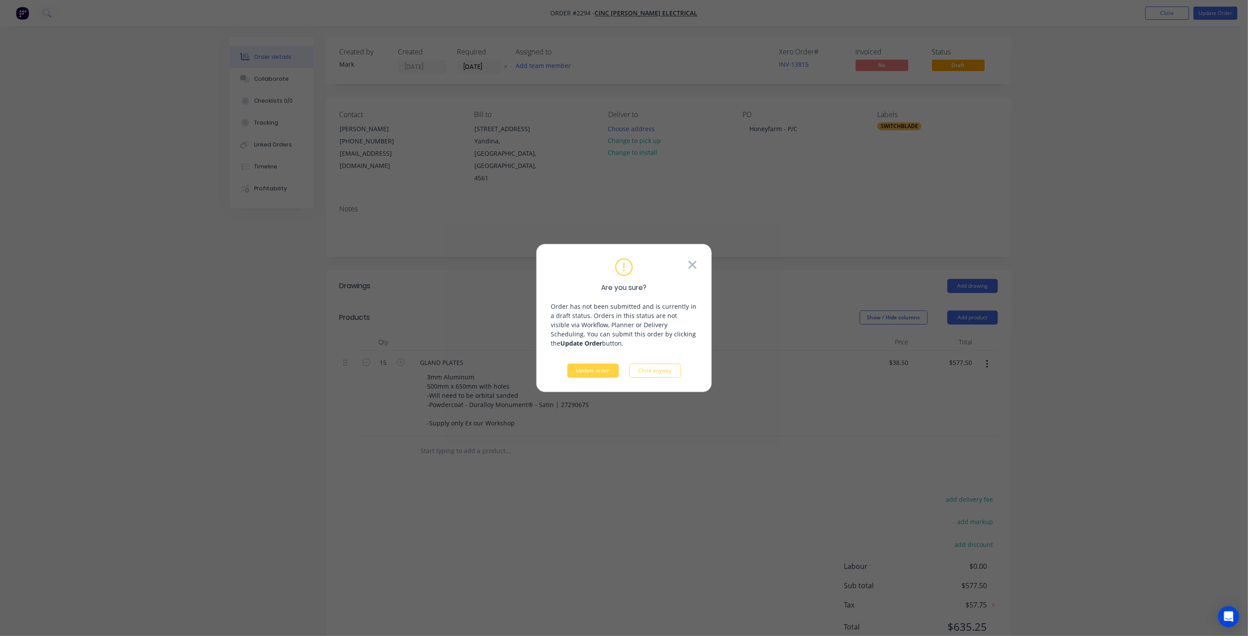
click at [695, 263] on icon at bounding box center [693, 265] width 8 height 8
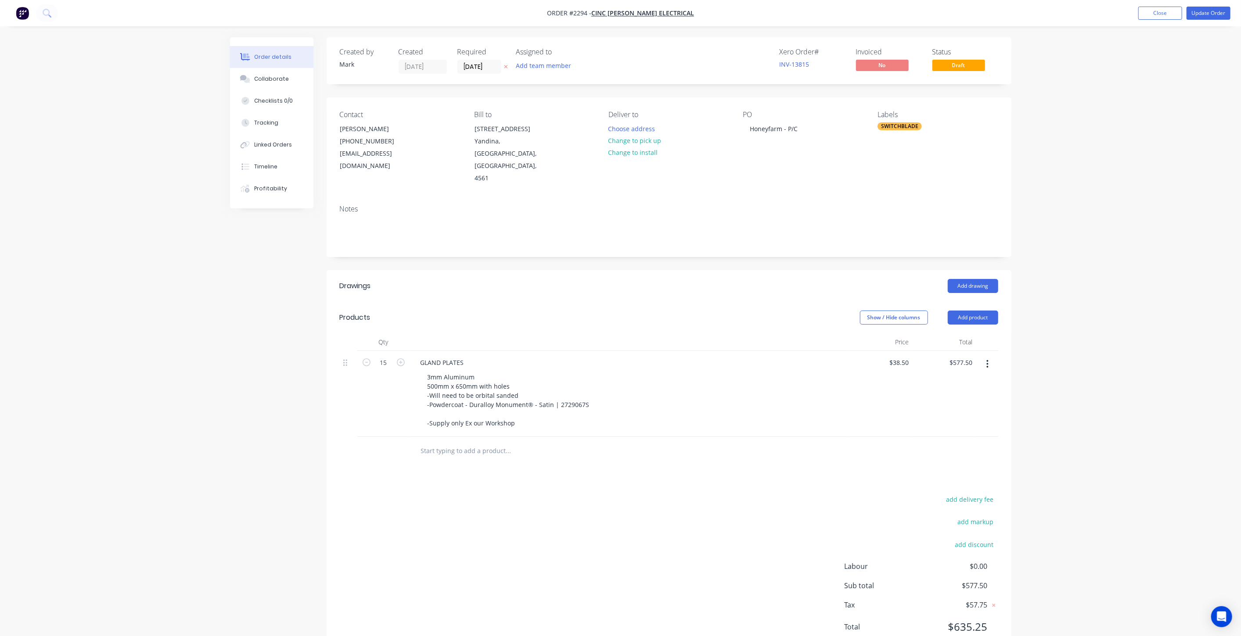
click at [1093, 150] on div "Order details Collaborate Checklists 0/0 Tracking Linked Orders Timeline Profit…" at bounding box center [620, 335] width 1241 height 670
click at [964, 356] on input "577.50" at bounding box center [962, 362] width 27 height 13
type input "$577.50"
click at [438, 371] on div "3mm Aluminum 500mm x 650mm with holes -Will need to be orbital sanded -Powderco…" at bounding box center [508, 400] width 176 height 59
click at [1145, 317] on div "Order details Collaborate Checklists 0/0 Tracking Linked Orders Timeline Profit…" at bounding box center [620, 335] width 1241 height 670
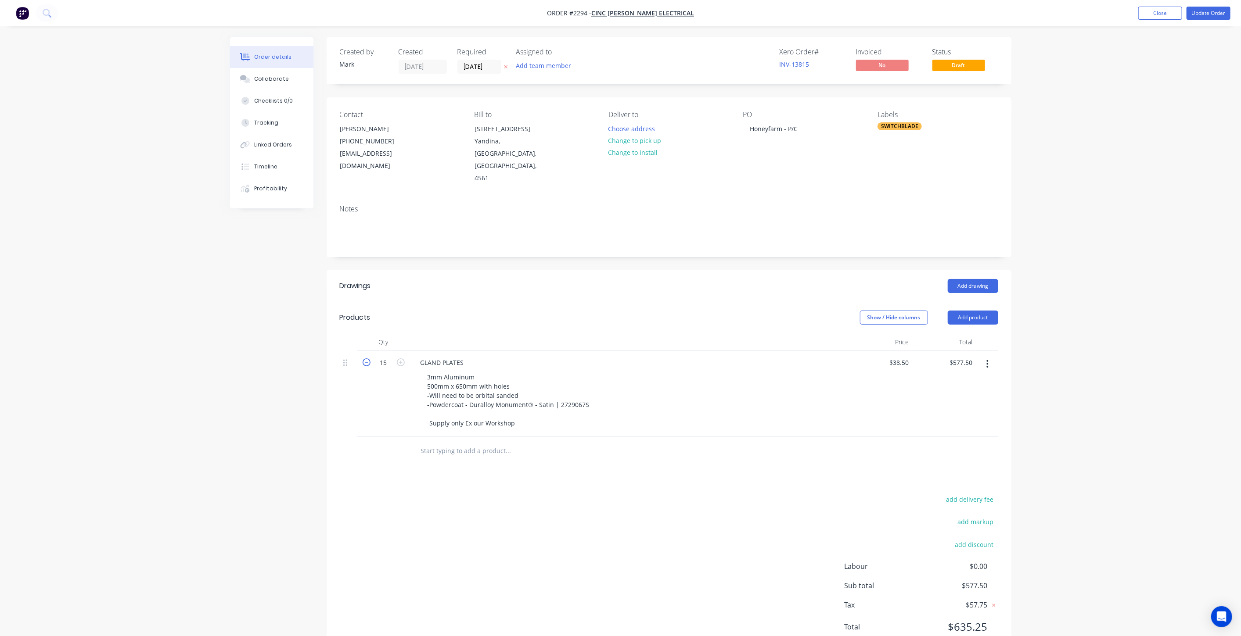
click at [365, 359] on icon "button" at bounding box center [367, 363] width 8 height 8
type input "14"
type input "$539.00"
click at [365, 359] on icon "button" at bounding box center [367, 363] width 8 height 8
type input "13"
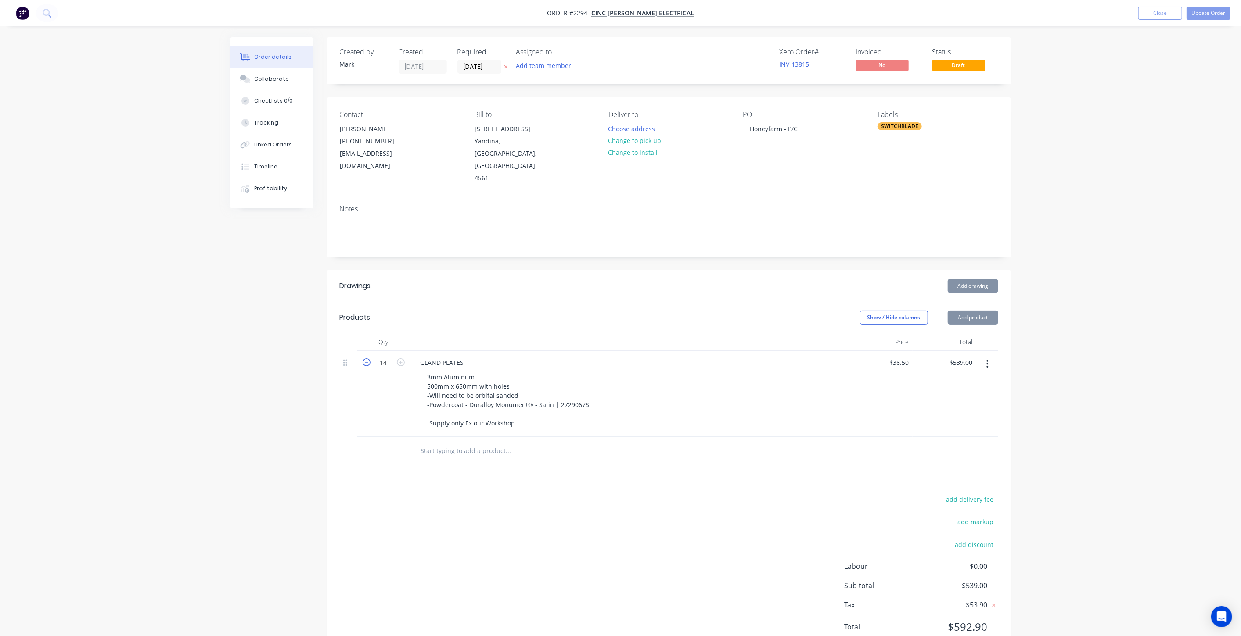
type input "$500.50"
click at [365, 359] on icon "button" at bounding box center [367, 363] width 8 height 8
type input "12"
type input "$462.00"
click at [365, 359] on icon "button" at bounding box center [367, 363] width 8 height 8
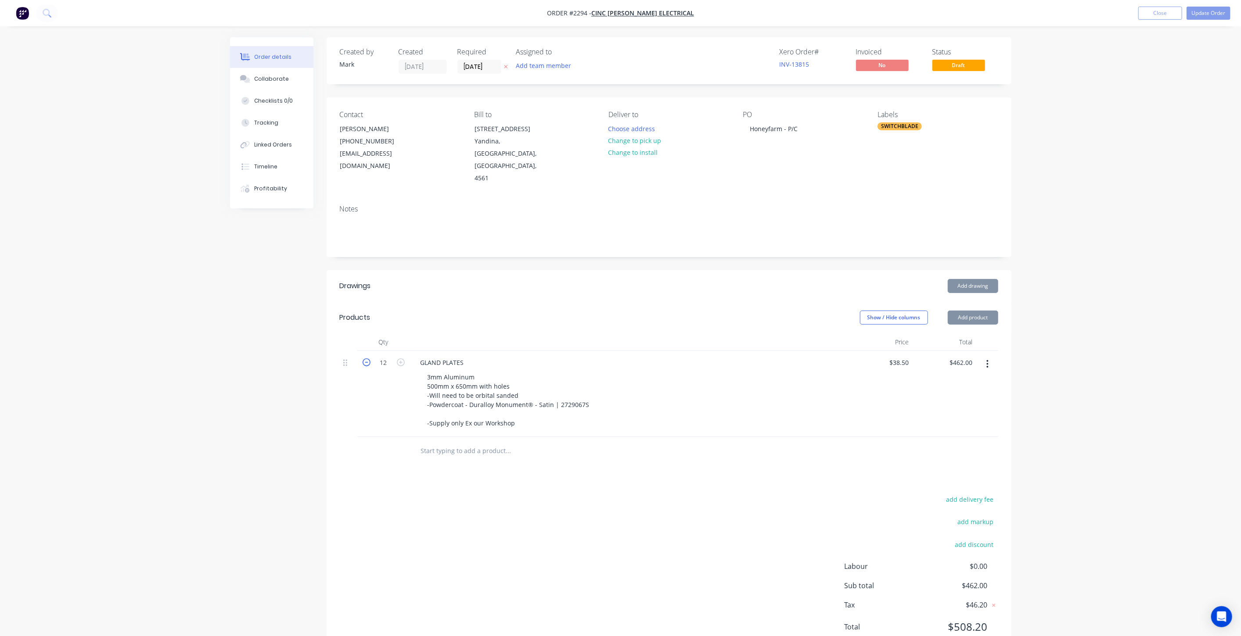
type input "11"
type input "$423.50"
click at [365, 359] on icon "button" at bounding box center [367, 363] width 8 height 8
type input "10"
type input "$385.00"
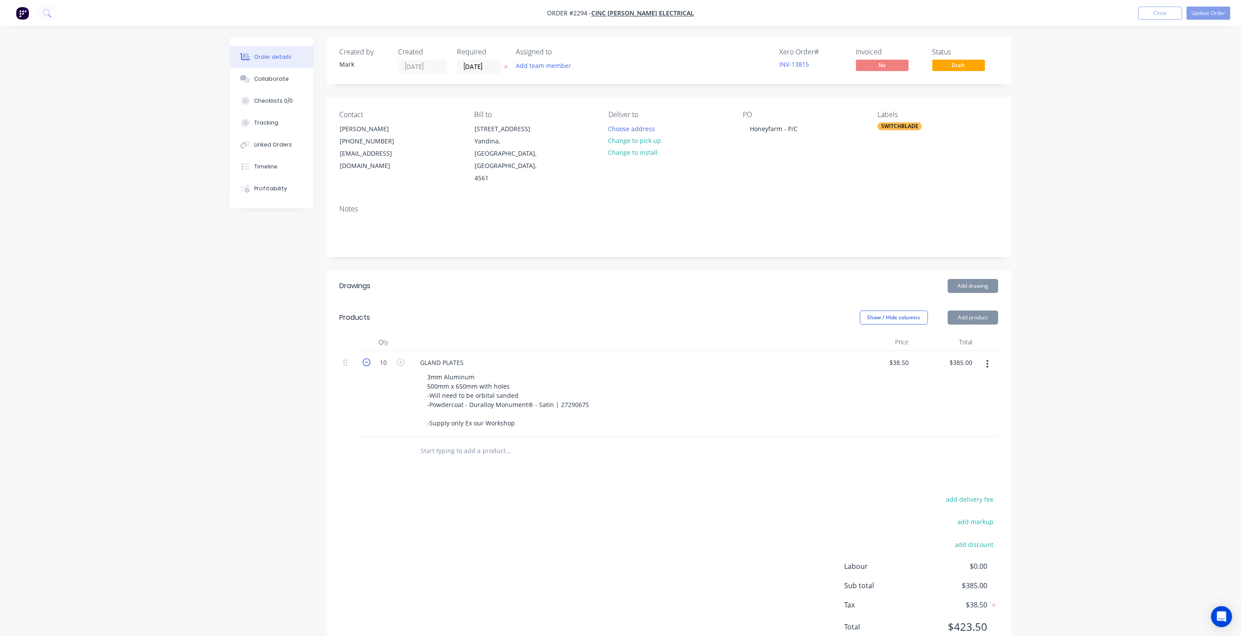
click at [365, 359] on icon "button" at bounding box center [367, 363] width 8 height 8
type input "9"
type input "$346.50"
click at [365, 359] on icon "button" at bounding box center [367, 363] width 8 height 8
type input "8"
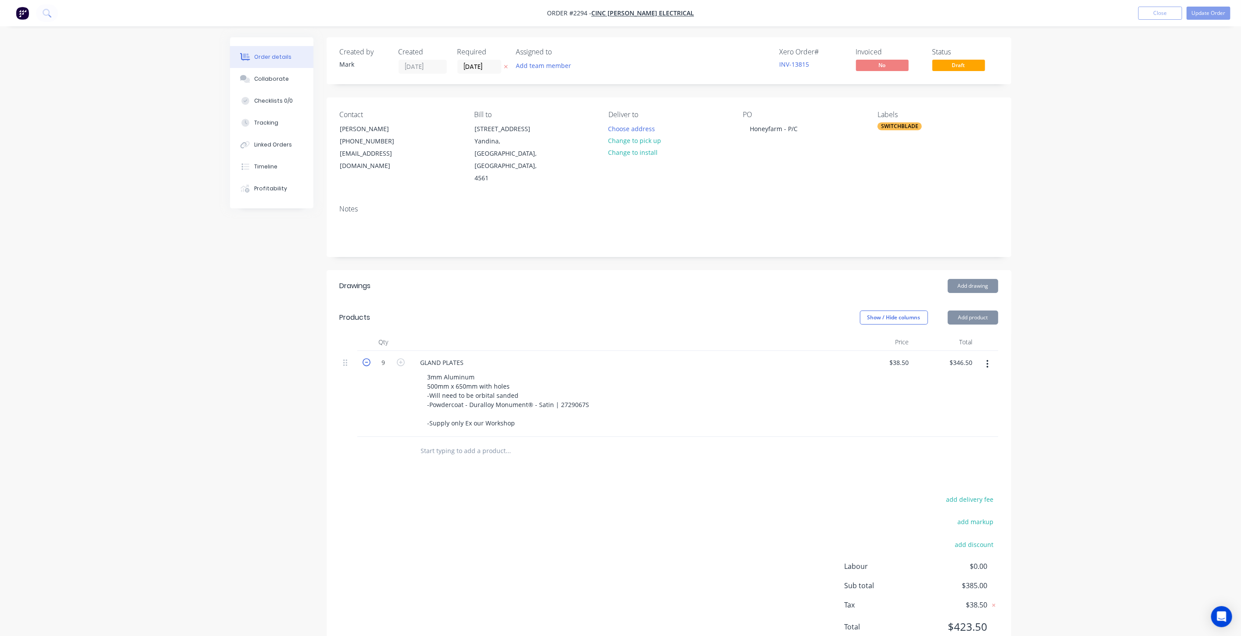
type input "$308.00"
click at [365, 359] on icon "button" at bounding box center [367, 363] width 8 height 8
type input "7"
type input "$269.50"
click at [365, 359] on icon "button" at bounding box center [367, 363] width 8 height 8
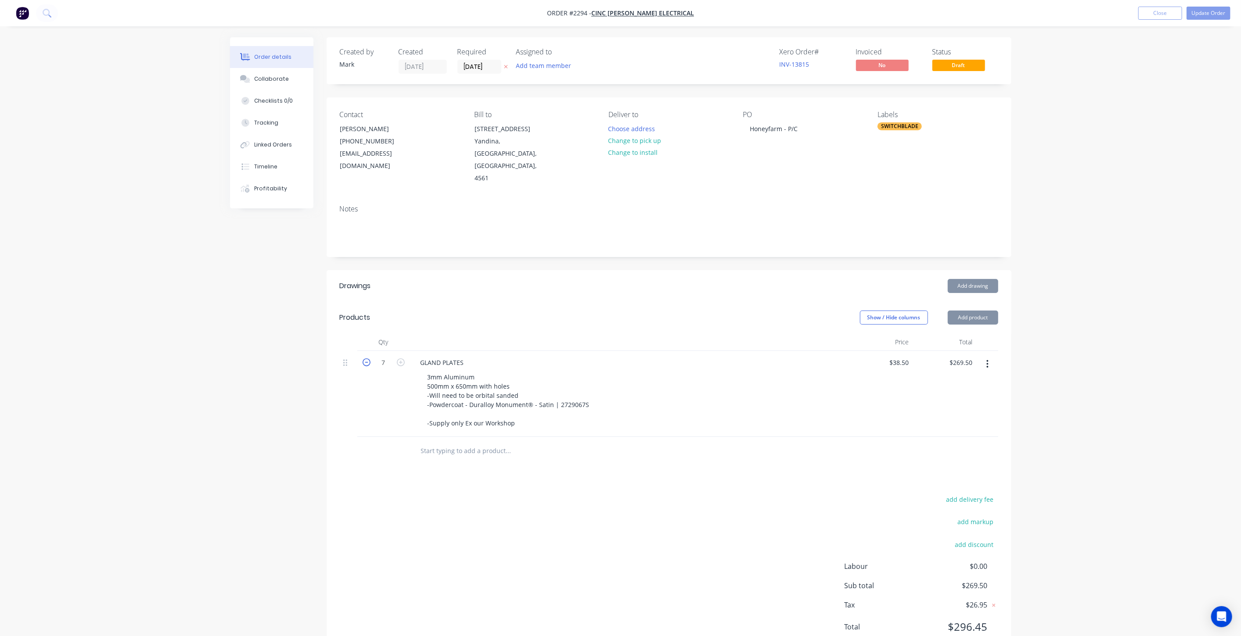
type input "6"
type input "$231.00"
click at [365, 359] on icon "button" at bounding box center [367, 363] width 8 height 8
type input "5"
type input "$192.50"
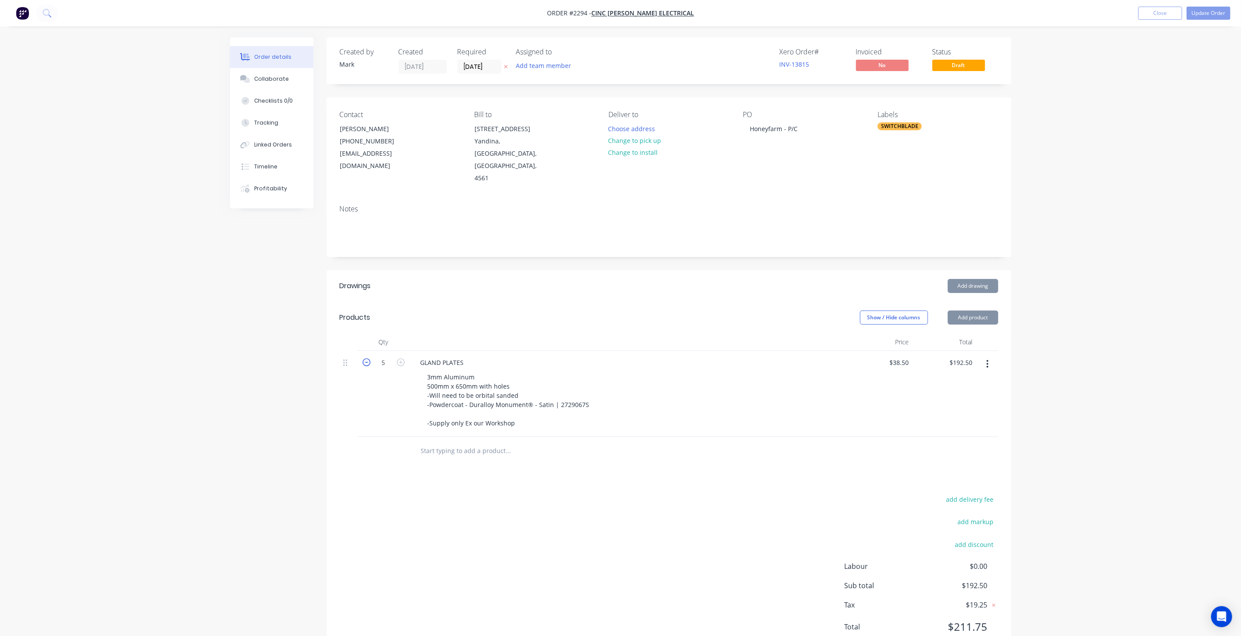
click at [365, 359] on icon "button" at bounding box center [367, 363] width 8 height 8
type input "4"
type input "$154.00"
click at [365, 359] on icon "button" at bounding box center [367, 363] width 8 height 8
type input "3"
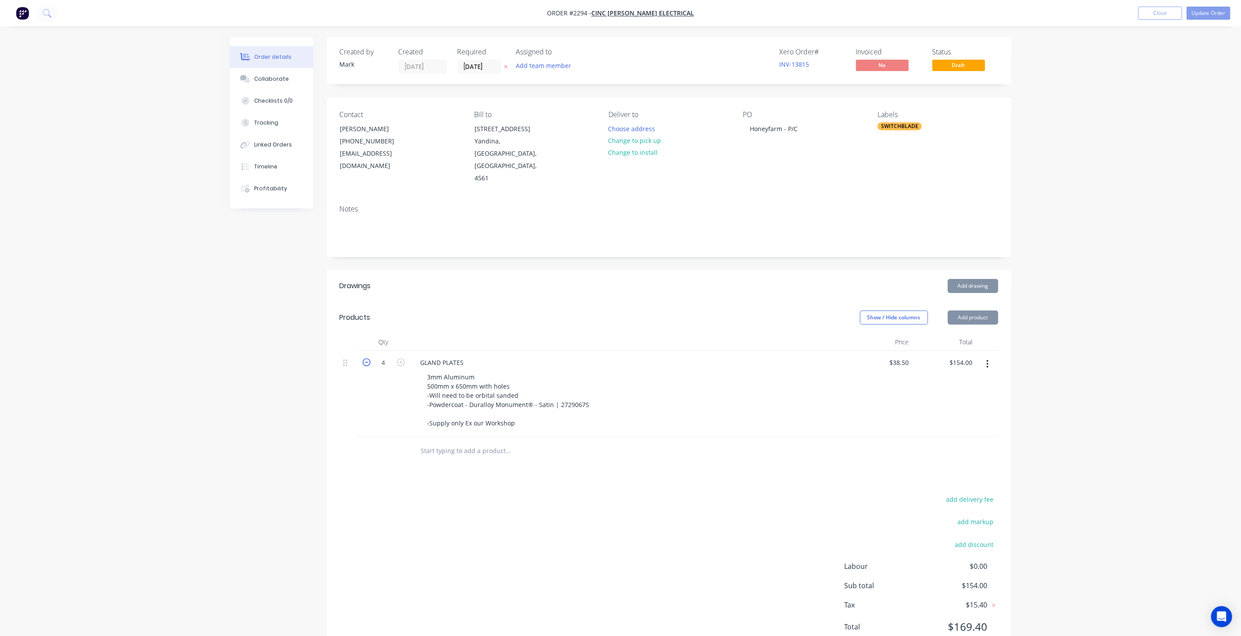
type input "$115.50"
click at [365, 359] on icon "button" at bounding box center [367, 363] width 8 height 8
type input "2"
type input "$77.00"
click at [365, 359] on icon "button" at bounding box center [367, 363] width 8 height 8
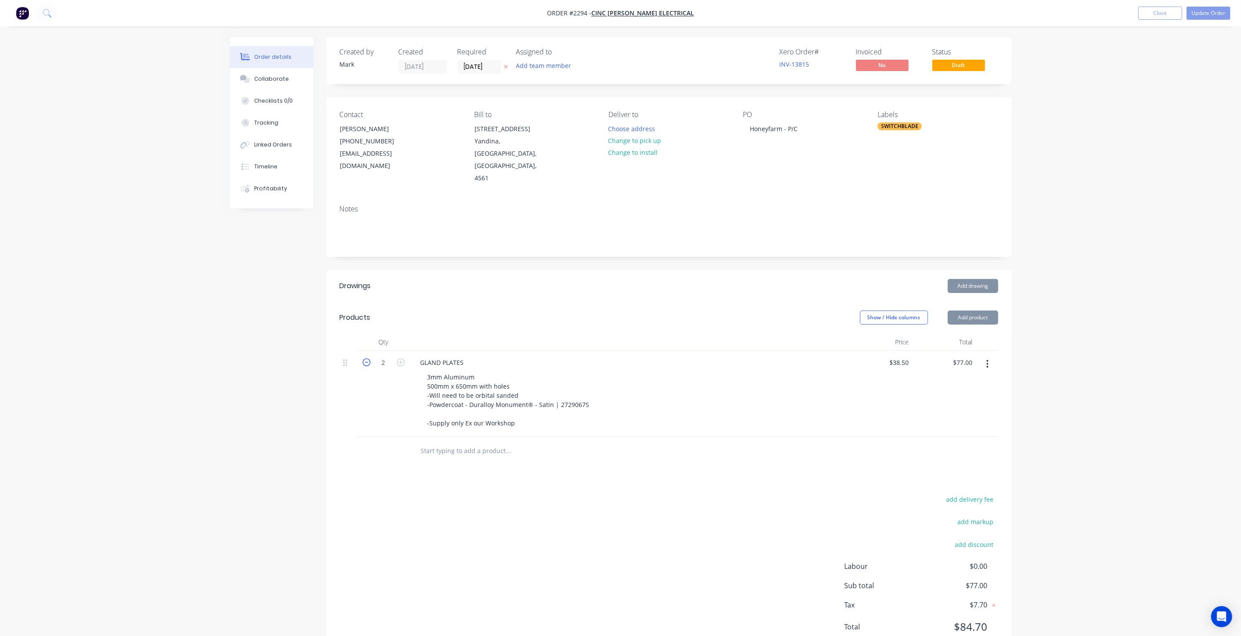
type input "1"
type input "$38.50"
click at [365, 359] on icon "button" at bounding box center [367, 363] width 8 height 8
type input "0"
type input "$0.00"
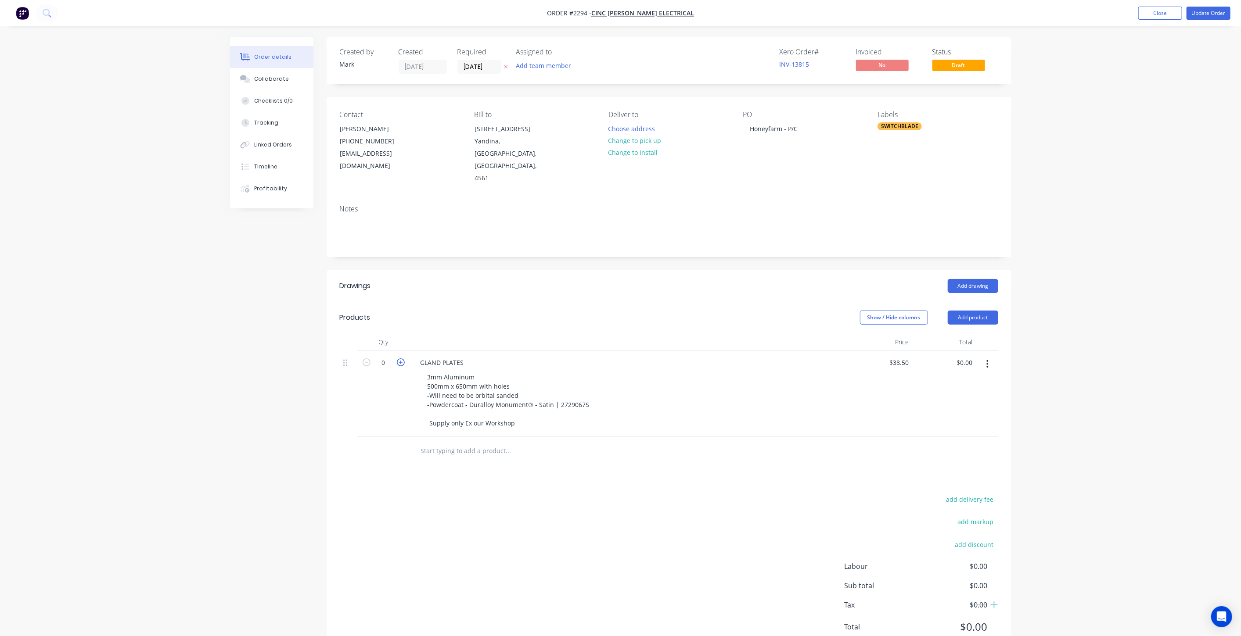
click at [403, 359] on icon "button" at bounding box center [401, 363] width 8 height 8
type input "1"
type input "$38.50"
drag, startPoint x: 440, startPoint y: 361, endPoint x: 432, endPoint y: 352, distance: 11.8
click at [440, 371] on div "3mm Aluminum 500mm x 650mm with holes -Will need to be orbital sanded -Powderco…" at bounding box center [508, 400] width 176 height 59
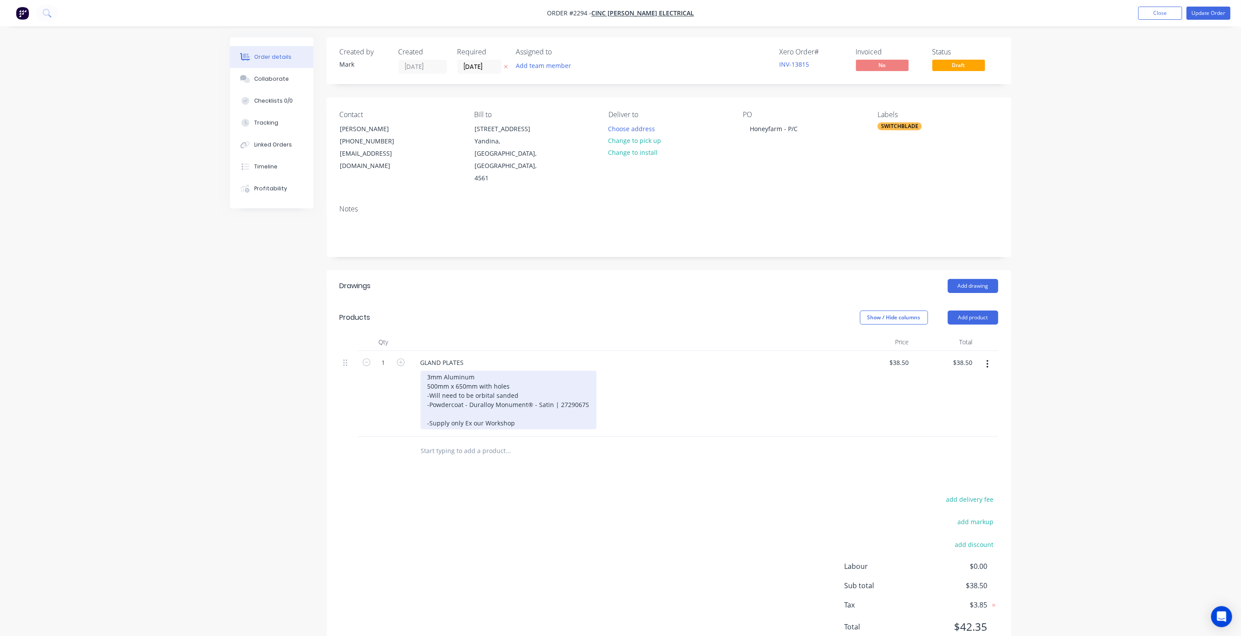
click at [427, 371] on div "3mm Aluminum 500mm x 650mm with holes -Will need to be orbital sanded -Powderco…" at bounding box center [508, 400] width 176 height 59
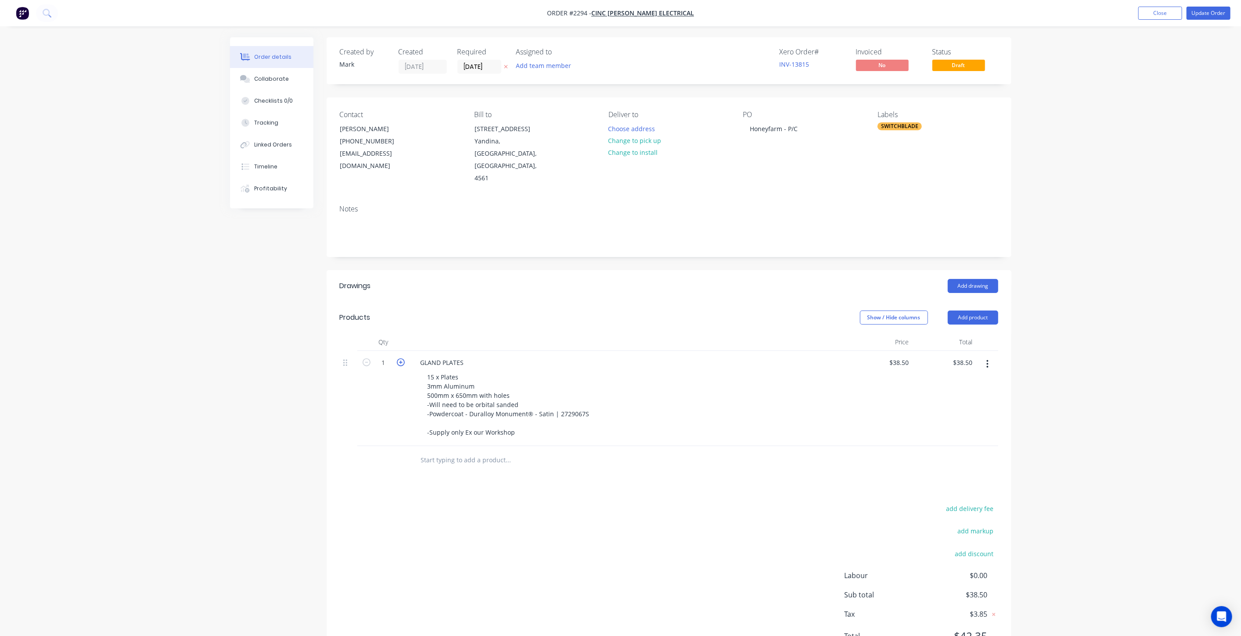
click at [402, 359] on icon "button" at bounding box center [401, 363] width 8 height 8
type input "2"
type input "$77.00"
click at [402, 359] on icon "button" at bounding box center [401, 363] width 8 height 8
type input "3"
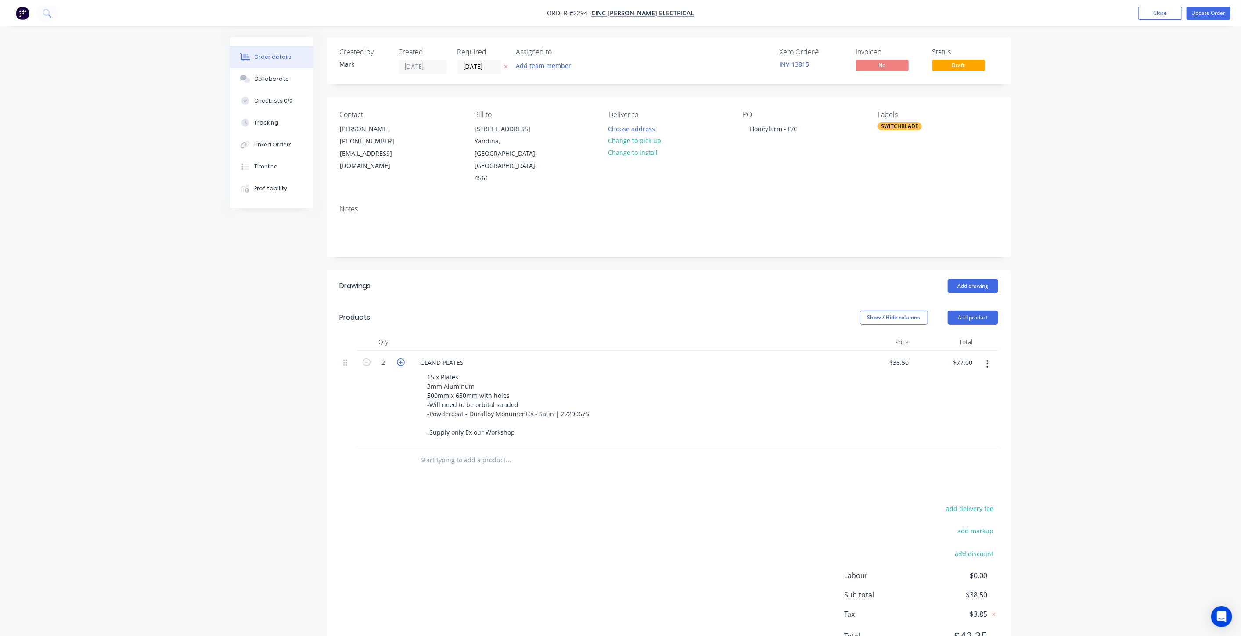
type input "$115.50"
click at [402, 359] on icon "button" at bounding box center [401, 363] width 8 height 8
type input "4"
type input "$154.00"
click at [402, 359] on icon "button" at bounding box center [401, 363] width 8 height 8
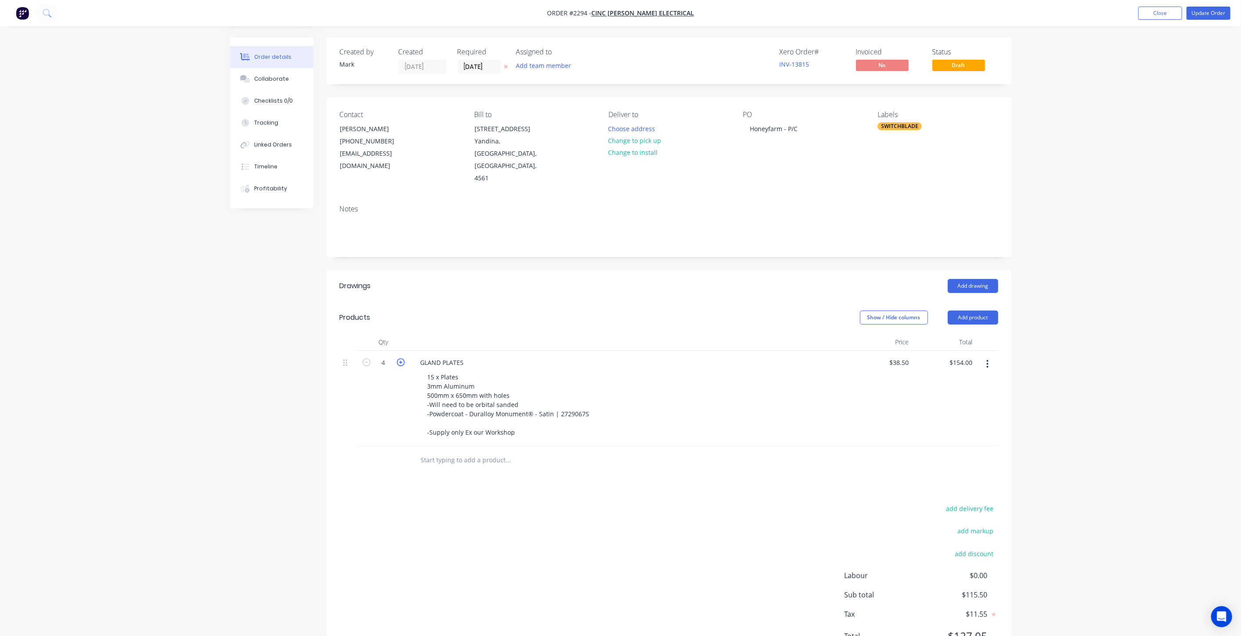
type input "5"
type input "$192.50"
click at [402, 359] on icon "button" at bounding box center [401, 363] width 8 height 8
type input "6"
type input "$231.00"
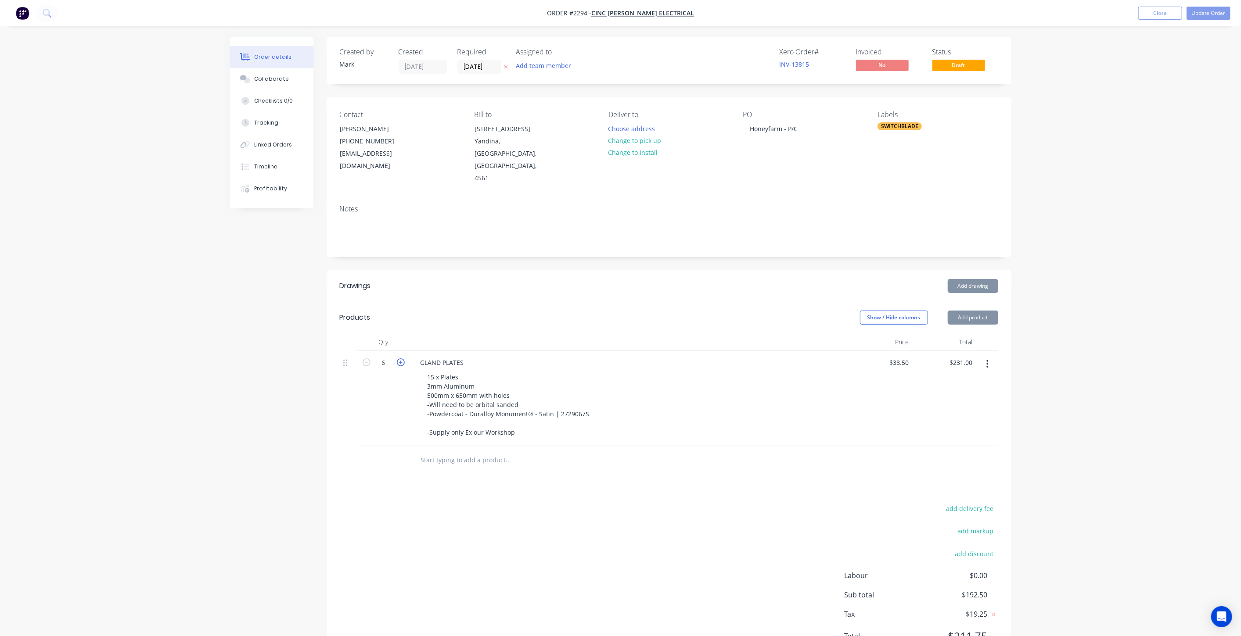
click at [402, 359] on icon "button" at bounding box center [401, 363] width 8 height 8
type input "7"
type input "$269.50"
click at [402, 359] on icon "button" at bounding box center [401, 363] width 8 height 8
type input "8"
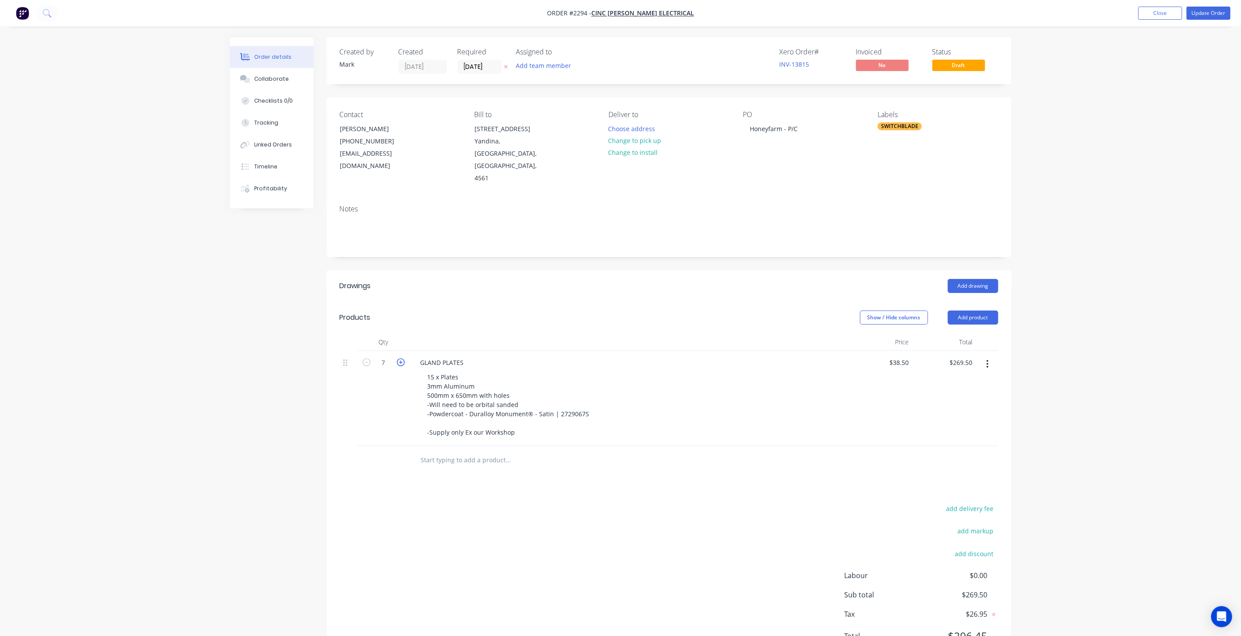
type input "$308.00"
click at [402, 359] on icon "button" at bounding box center [401, 363] width 8 height 8
type input "9"
type input "$346.50"
click at [402, 359] on icon "button" at bounding box center [401, 363] width 8 height 8
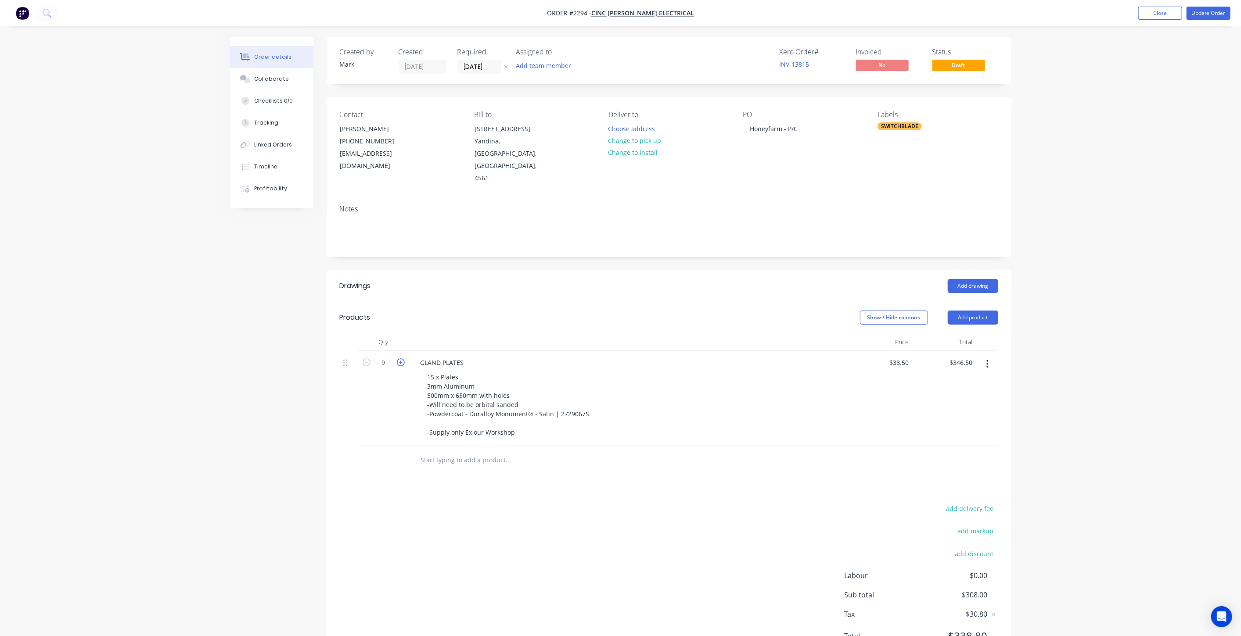
type input "10"
type input "$385.00"
click at [402, 359] on icon "button" at bounding box center [401, 363] width 8 height 8
type input "11"
type input "$423.50"
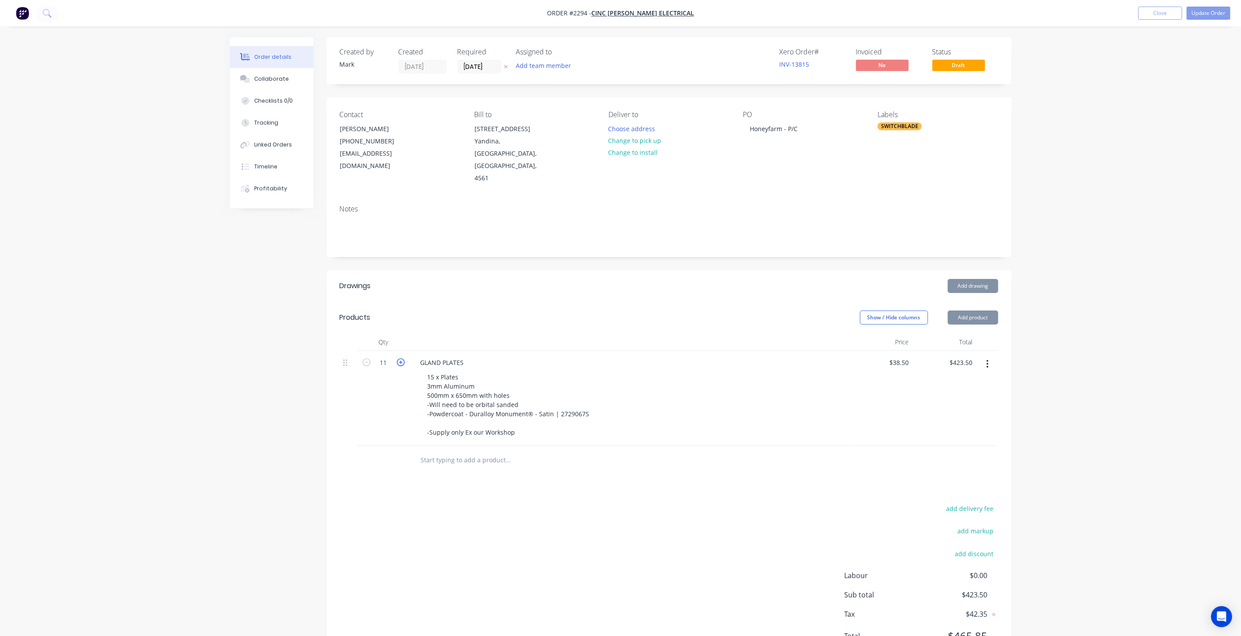
click at [402, 359] on icon "button" at bounding box center [401, 363] width 8 height 8
type input "12"
type input "$462.00"
click at [402, 359] on icon "button" at bounding box center [401, 363] width 8 height 8
type input "13"
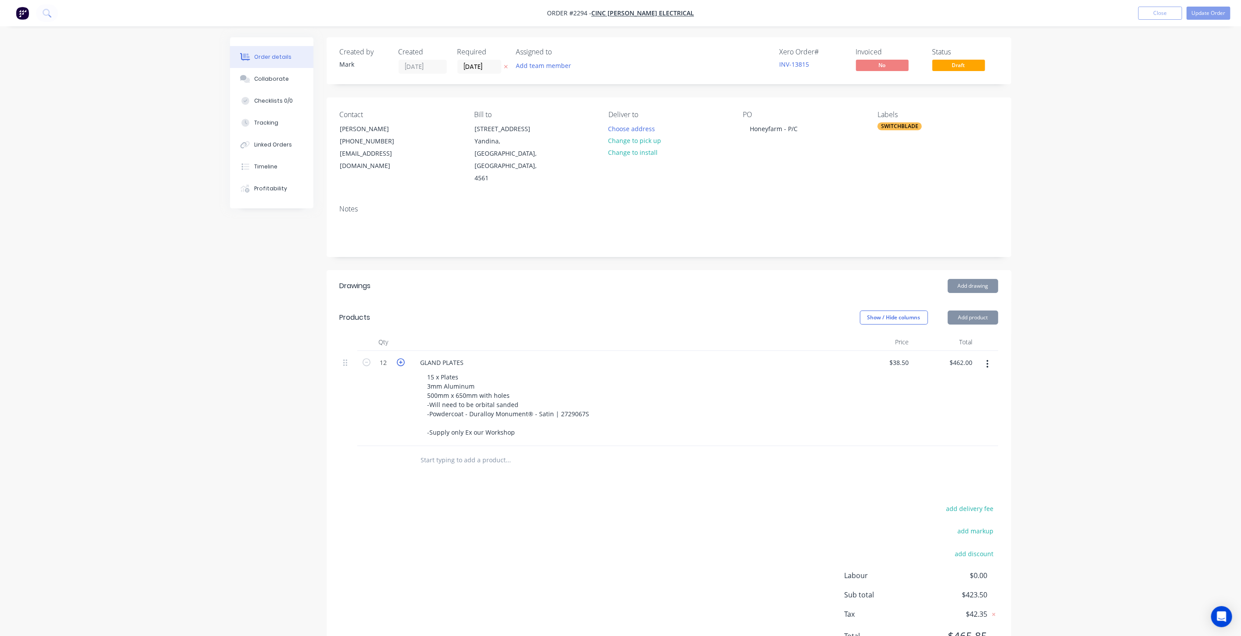
type input "$500.50"
click at [402, 359] on icon "button" at bounding box center [401, 363] width 8 height 8
type input "14"
type input "$539.00"
click at [402, 359] on icon "button" at bounding box center [401, 363] width 8 height 8
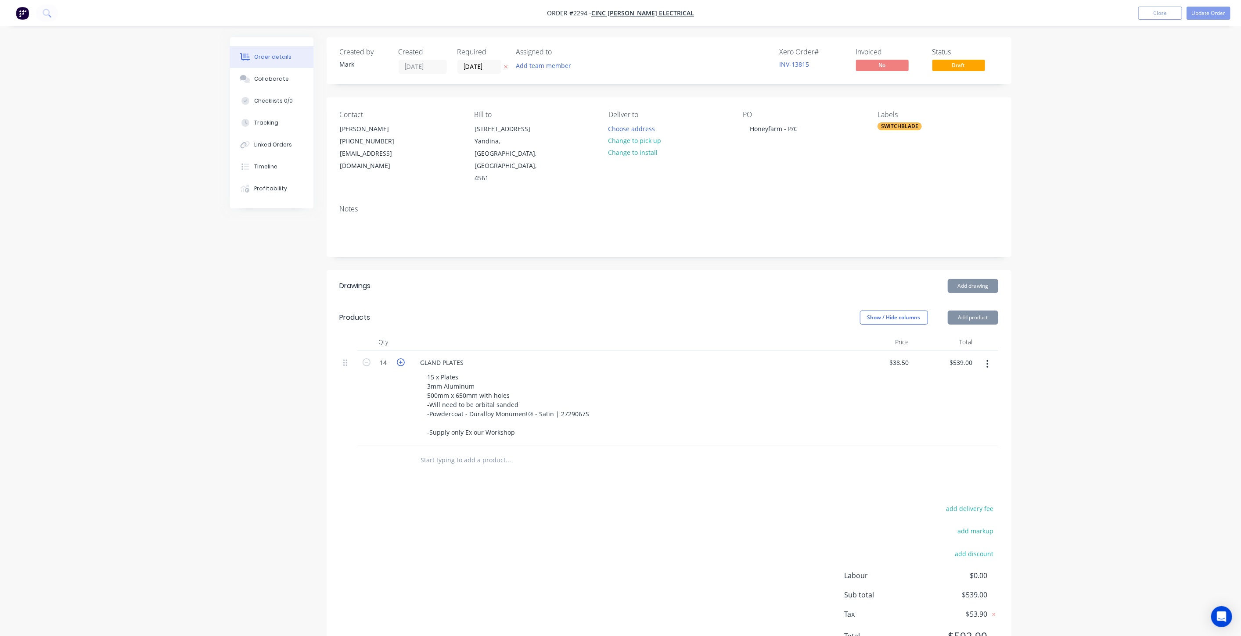
type input "15"
type input "$577.50"
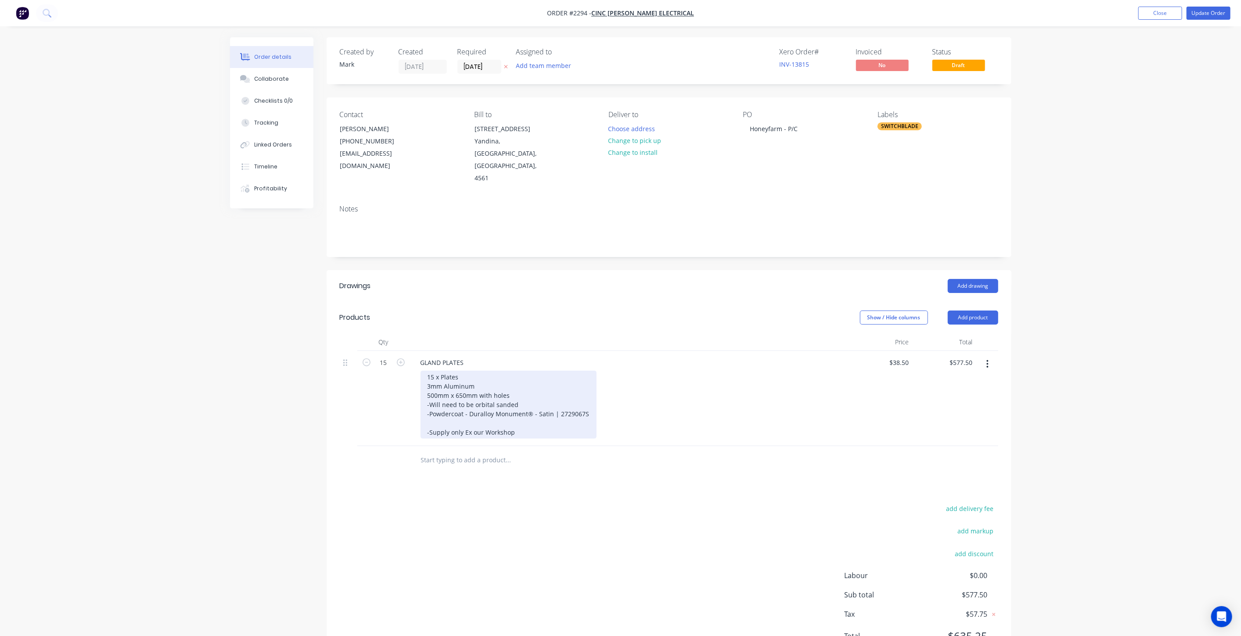
click at [458, 371] on div "15 x Plates 3mm Aluminum 500mm x 650mm with holes -Will need to be orbital sand…" at bounding box center [508, 405] width 176 height 68
drag, startPoint x: 465, startPoint y: 351, endPoint x: 422, endPoint y: 344, distance: 43.1
click at [422, 351] on div "GLAND PLATES 15 x Plates 3mm Aluminum 500mm x 650mm with holes -Will need to be…" at bounding box center [629, 398] width 439 height 95
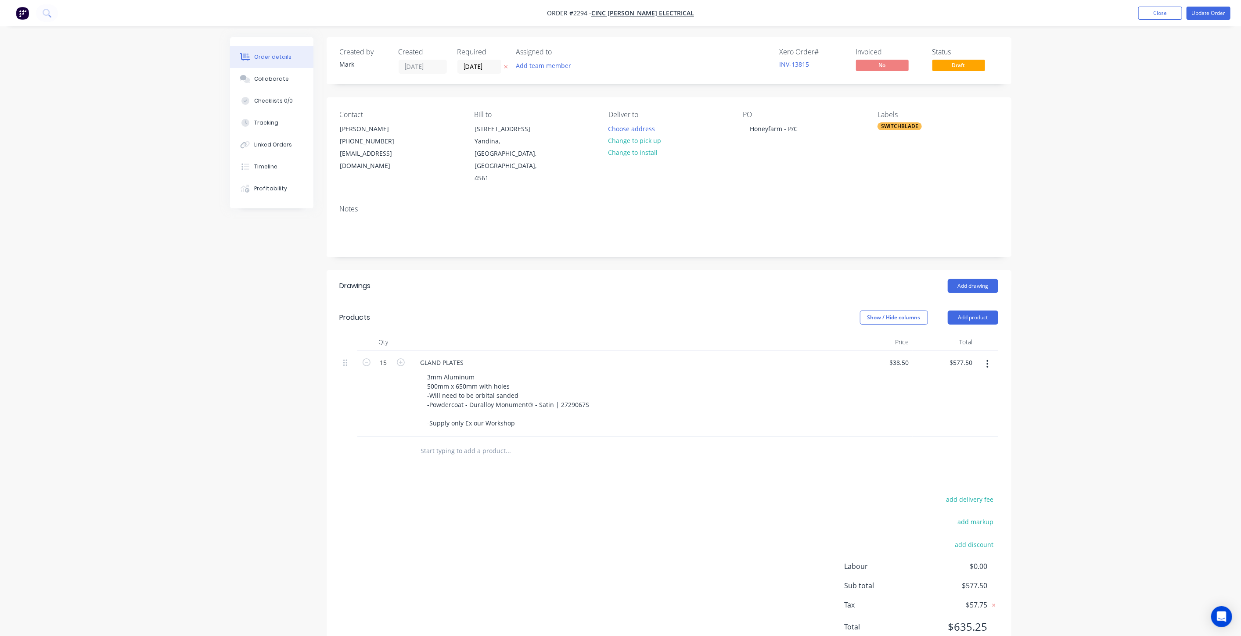
click at [1155, 206] on div "Order details Collaborate Checklists 0/0 Tracking Linked Orders Timeline Profit…" at bounding box center [620, 335] width 1241 height 670
click at [1217, 15] on button "Update Order" at bounding box center [1208, 13] width 44 height 13
